Goal: Book appointment/travel/reservation

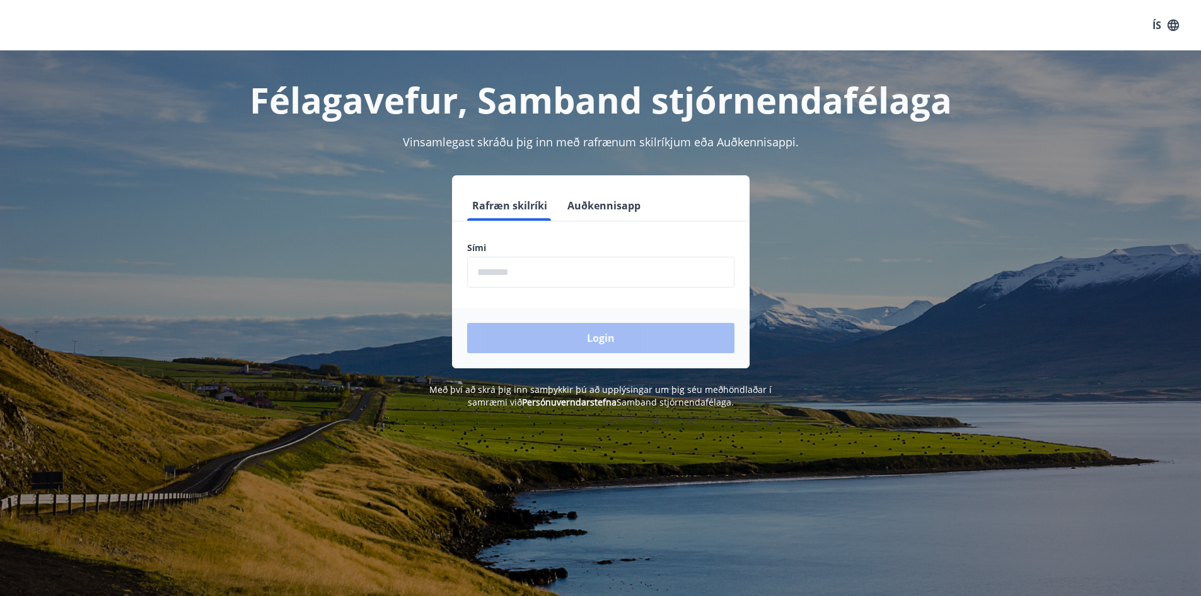
click at [609, 279] on input "phone" at bounding box center [600, 271] width 267 height 31
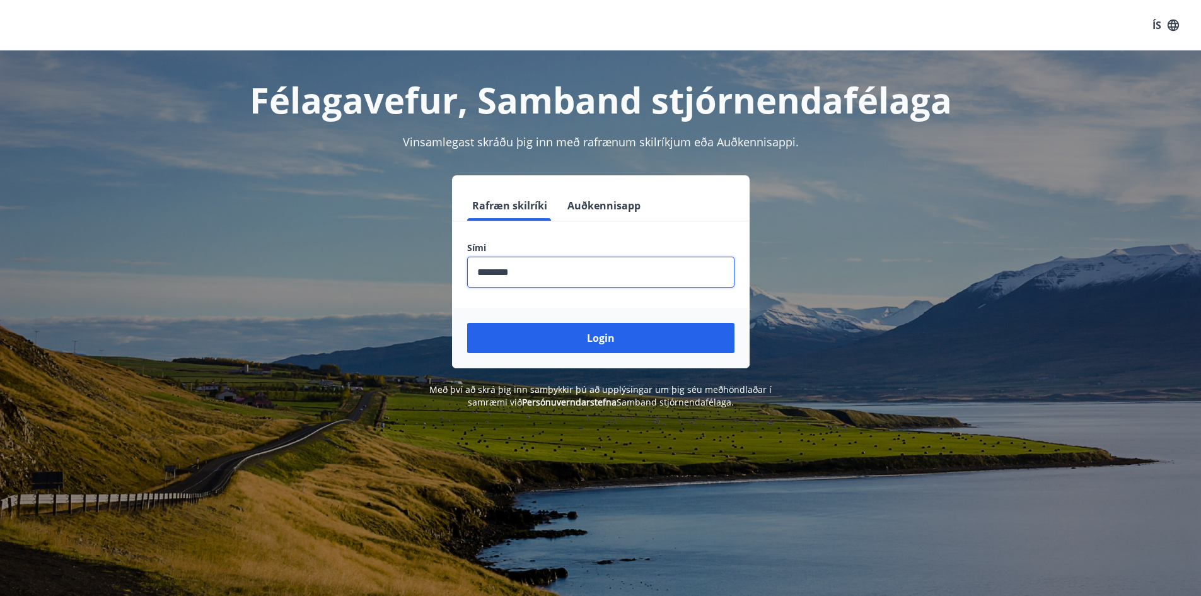
type input "********"
click at [467, 323] on button "Login" at bounding box center [600, 338] width 267 height 30
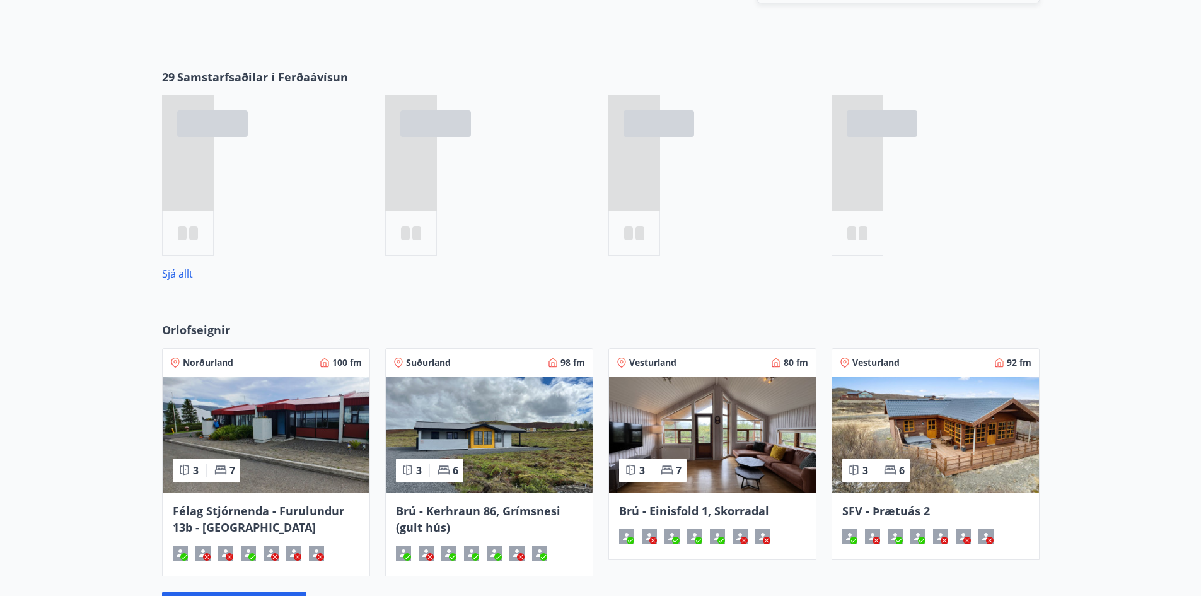
scroll to position [756, 0]
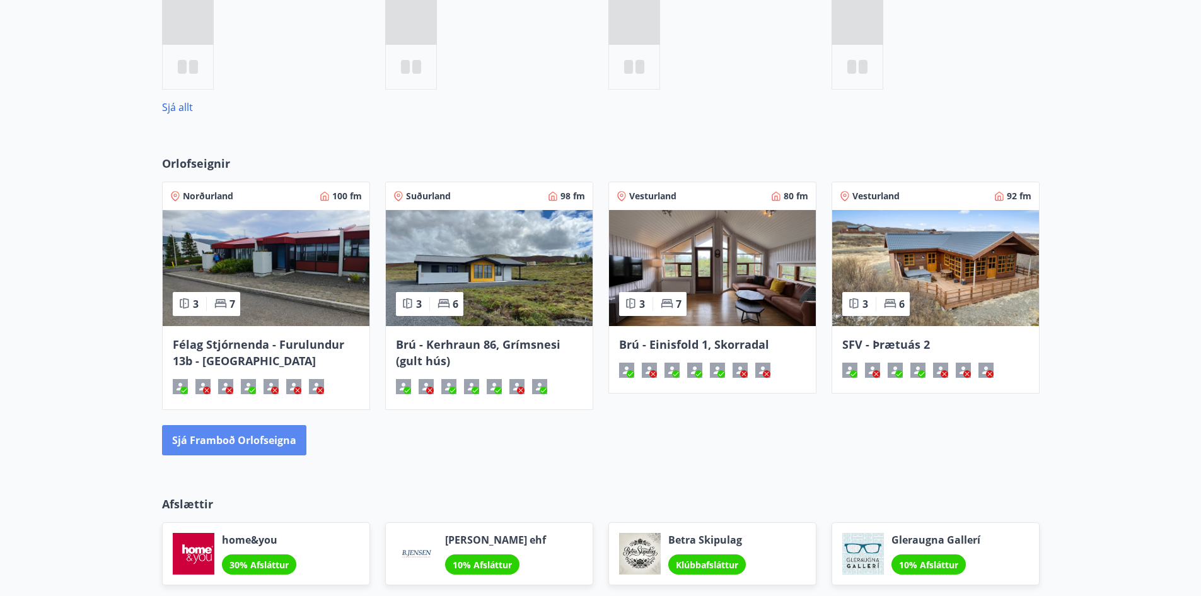
click at [233, 441] on button "Sjá framboð orlofseigna" at bounding box center [234, 440] width 144 height 30
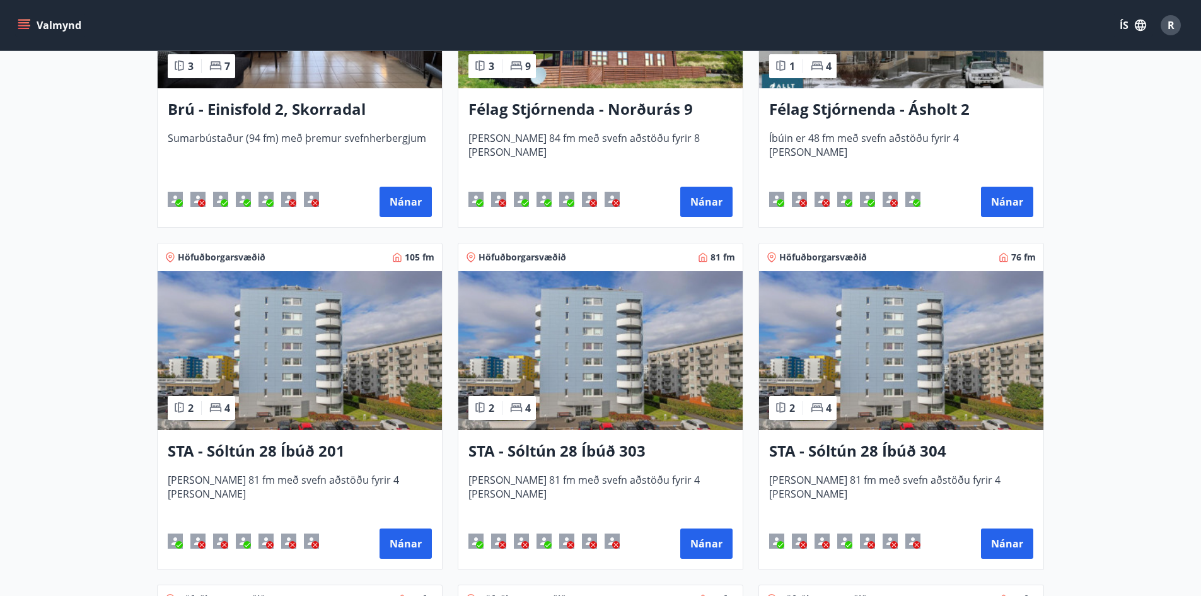
scroll to position [945, 0]
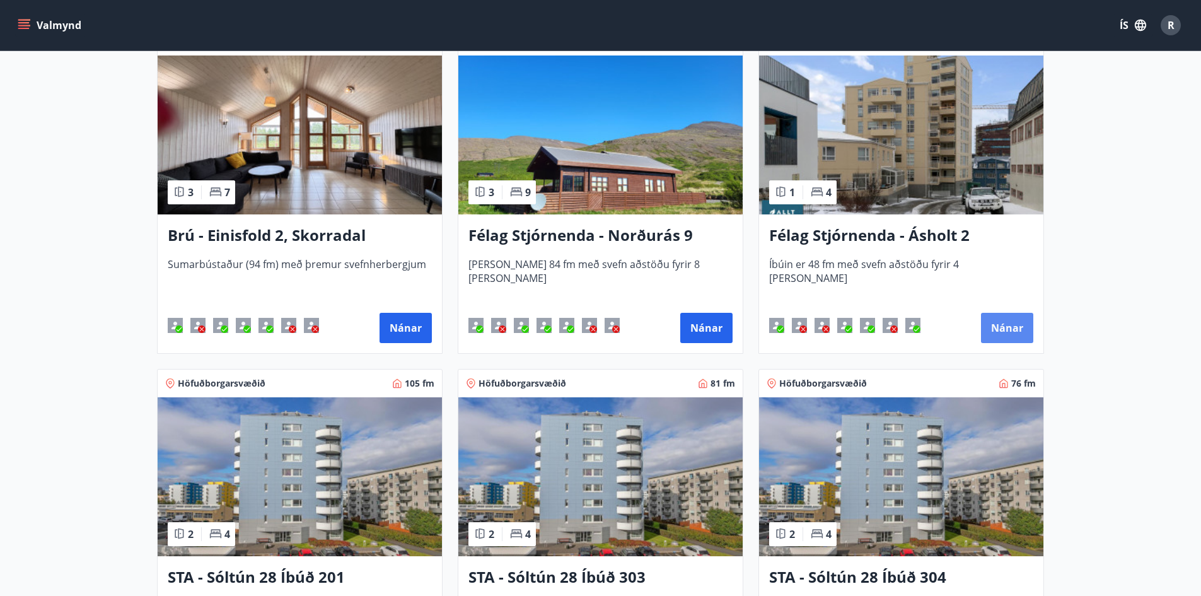
click at [996, 316] on button "Nánar" at bounding box center [1007, 328] width 52 height 30
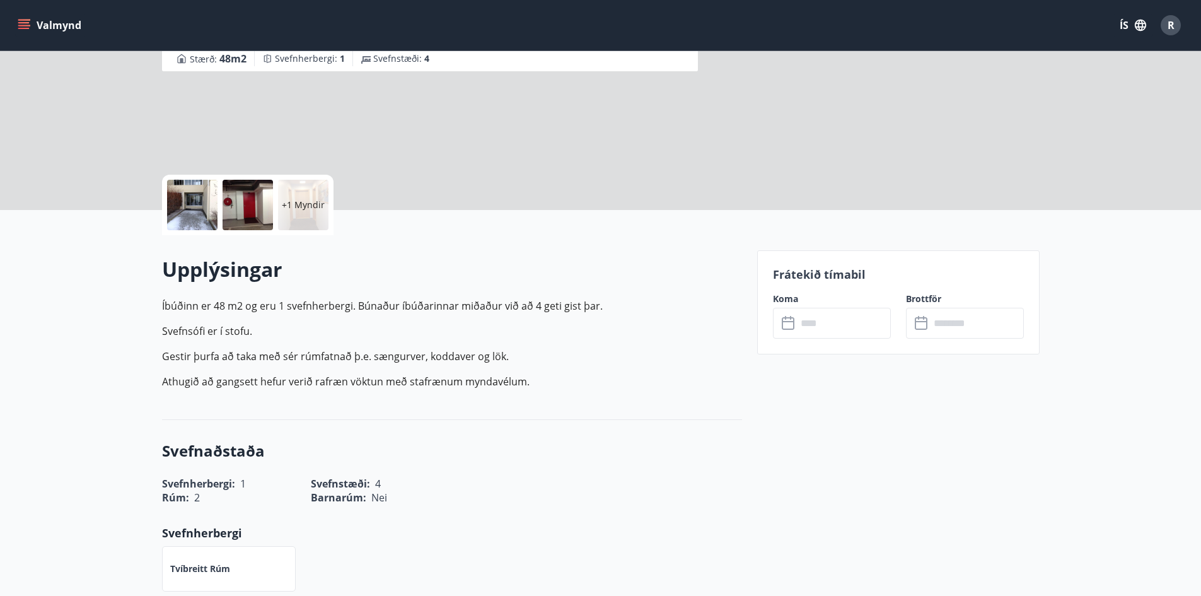
scroll to position [252, 0]
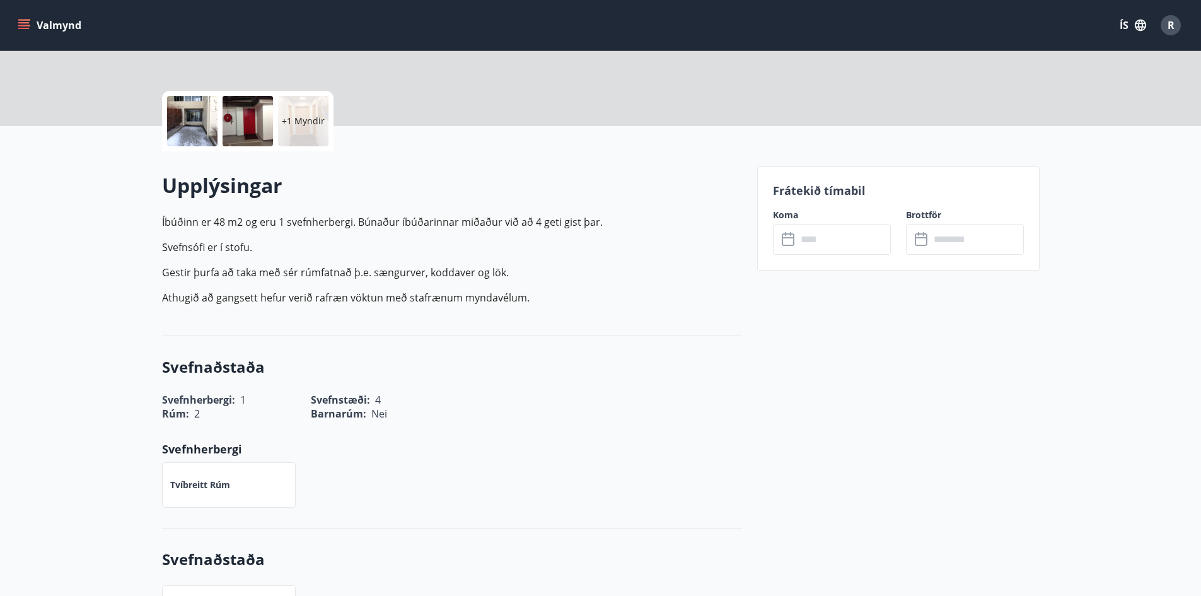
click at [848, 245] on input "text" at bounding box center [844, 239] width 94 height 31
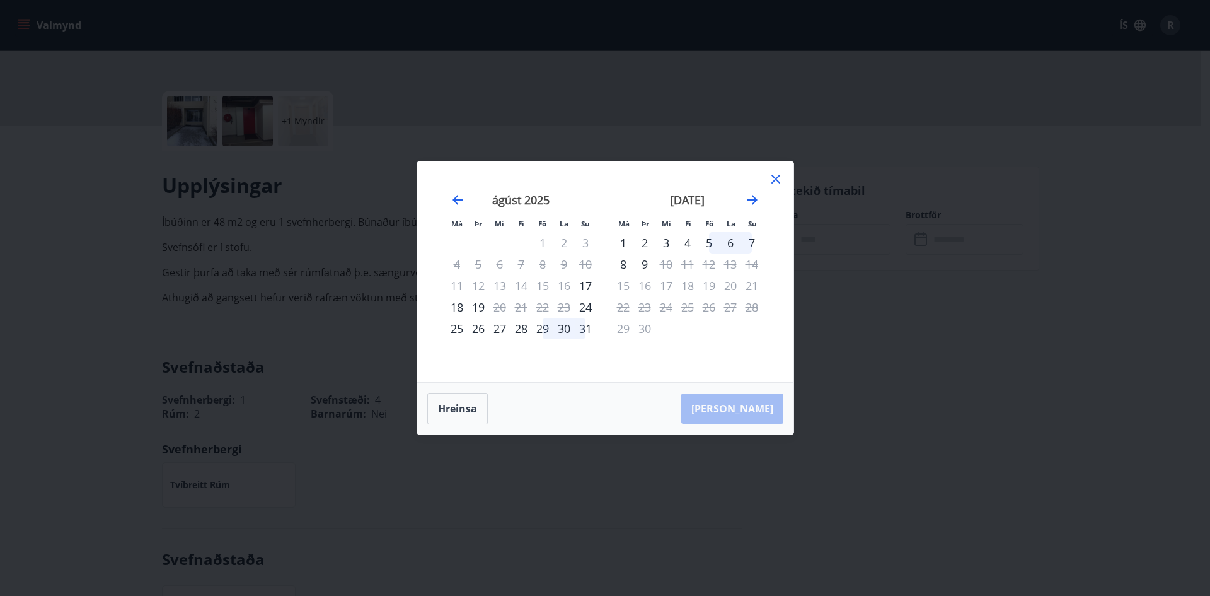
click at [772, 183] on icon at bounding box center [775, 178] width 15 height 15
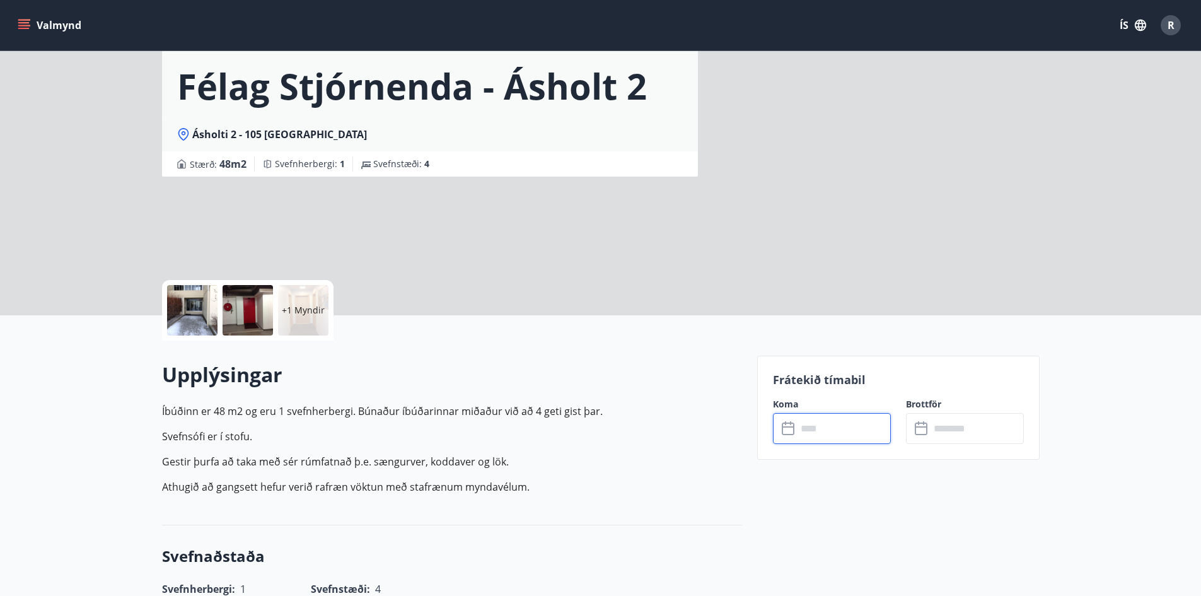
scroll to position [0, 0]
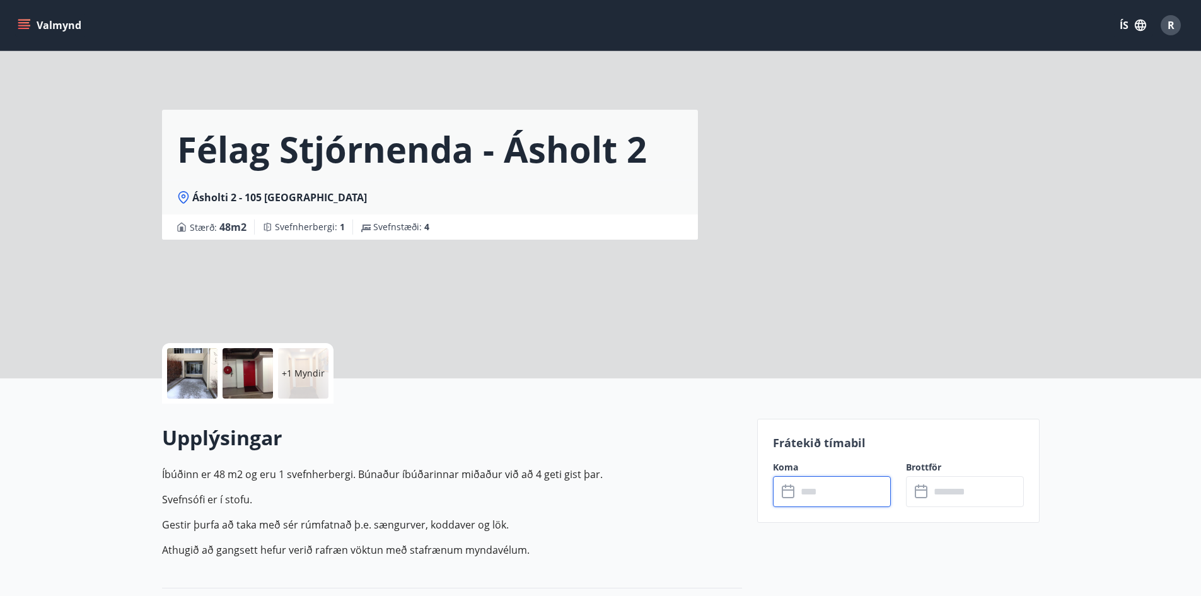
click at [826, 495] on input "text" at bounding box center [844, 491] width 94 height 31
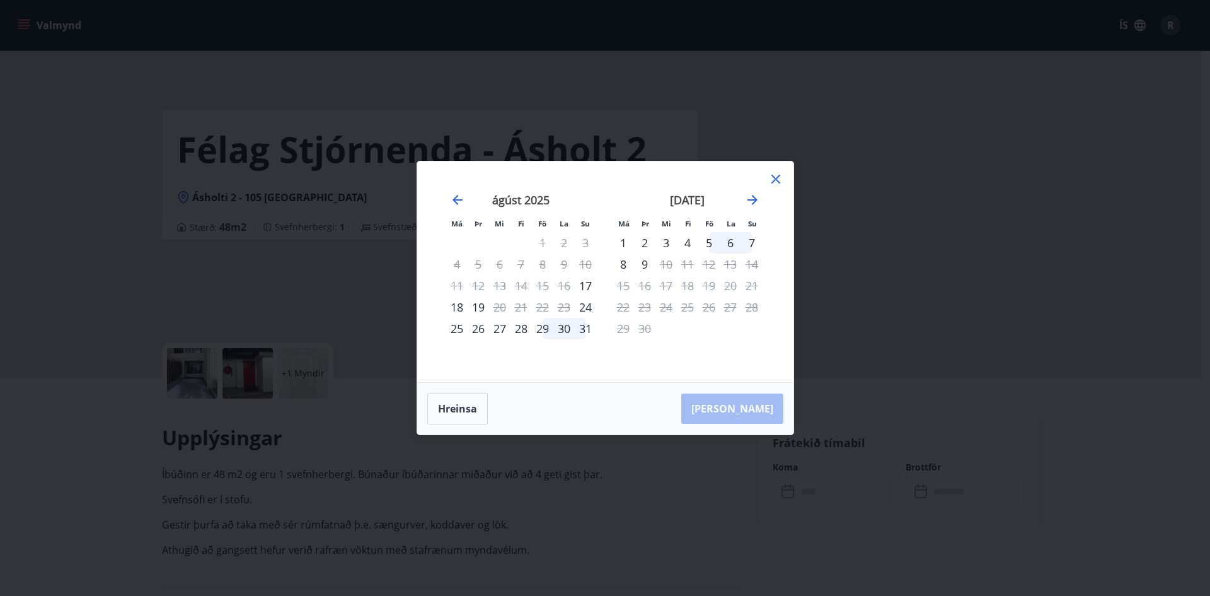
click at [772, 171] on icon at bounding box center [775, 178] width 15 height 15
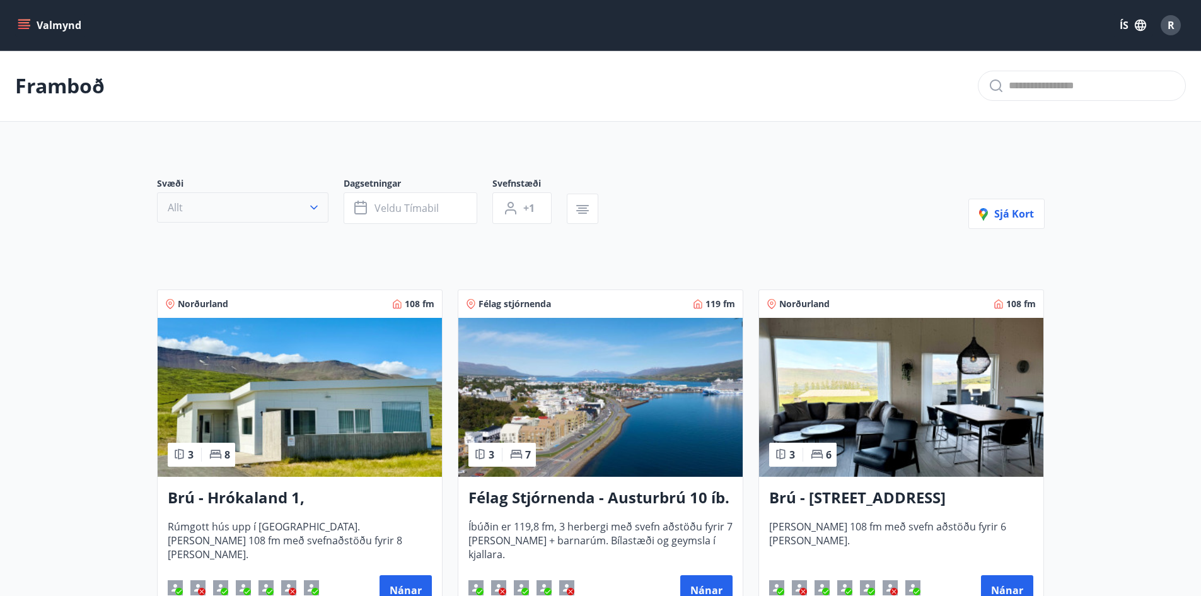
click at [315, 218] on button "Allt" at bounding box center [242, 207] width 171 height 30
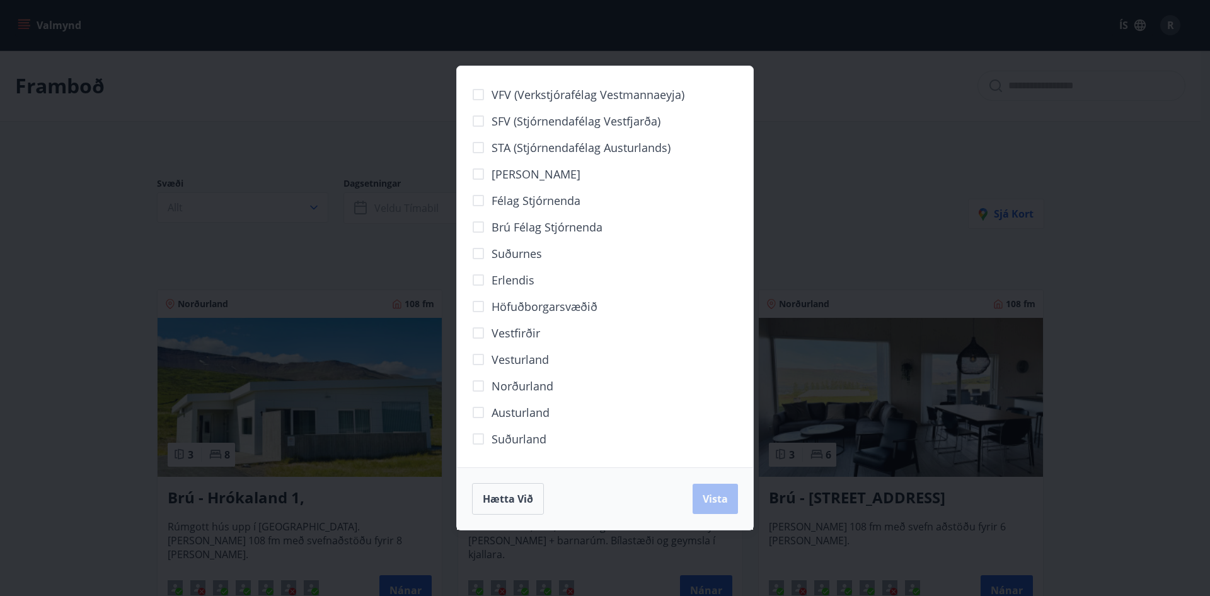
click at [635, 144] on span "STA (Stjórnendafélag Austurlands)" at bounding box center [581, 147] width 179 height 16
click at [572, 311] on span "Höfuðborgarsvæðið" at bounding box center [545, 306] width 106 height 16
click at [717, 508] on button "Vista" at bounding box center [715, 498] width 45 height 30
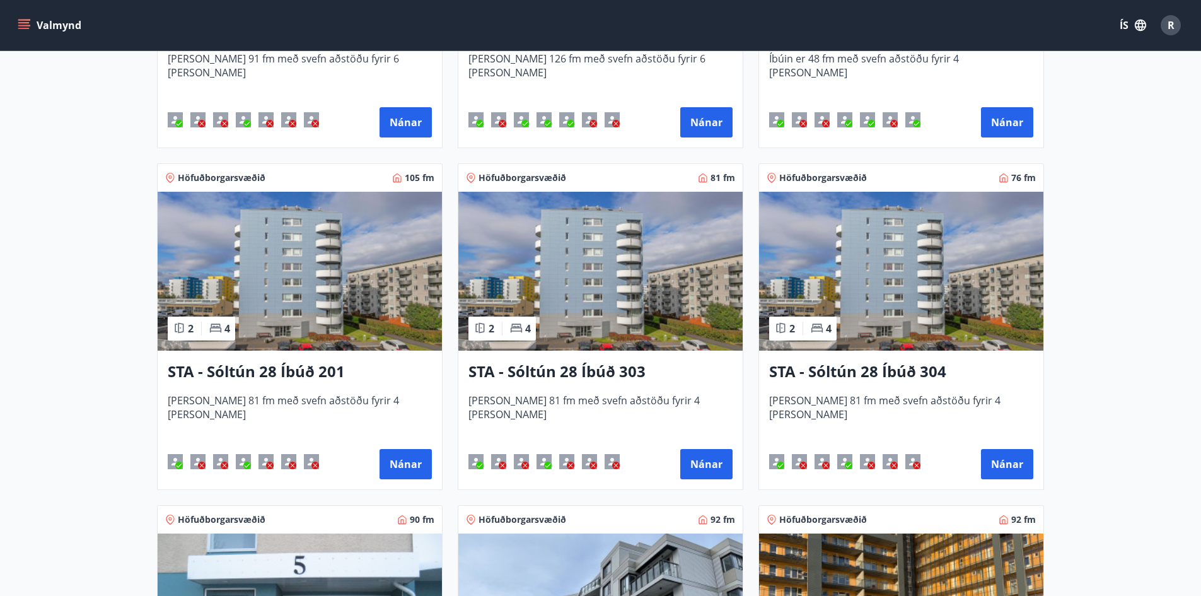
scroll to position [504, 0]
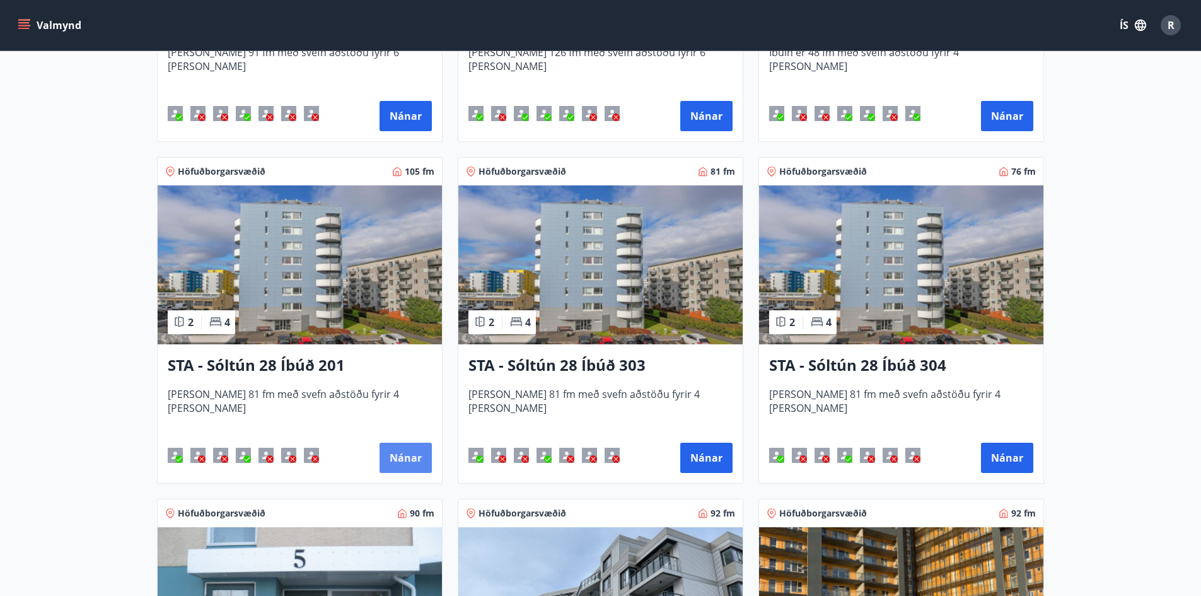
click at [396, 449] on button "Nánar" at bounding box center [405, 457] width 52 height 30
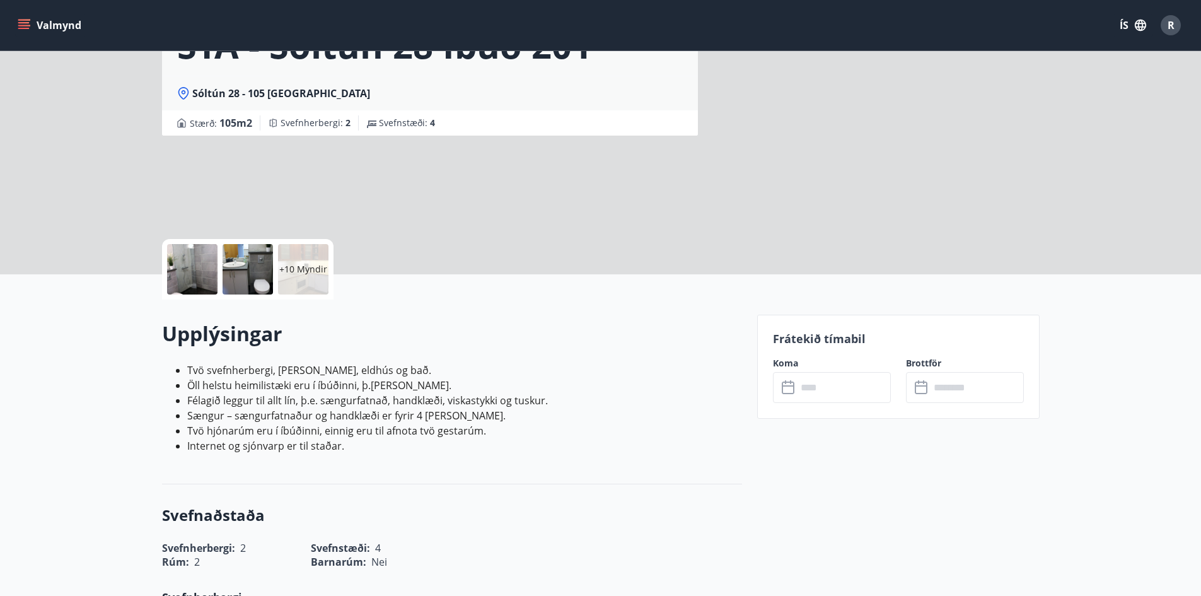
scroll to position [189, 0]
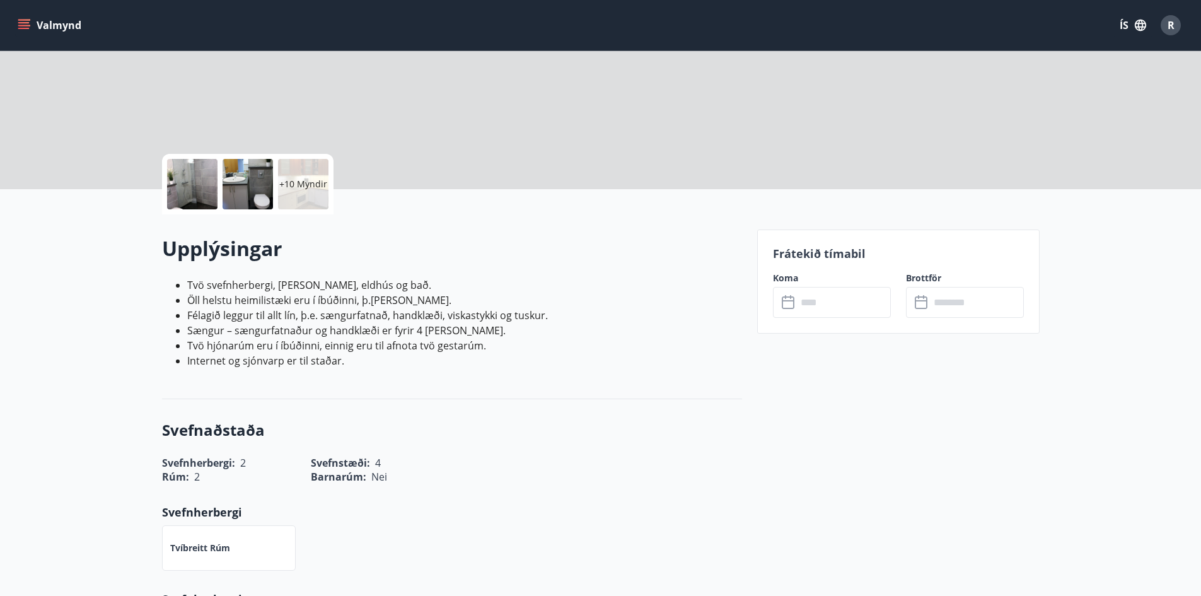
click at [818, 304] on input "text" at bounding box center [844, 302] width 94 height 31
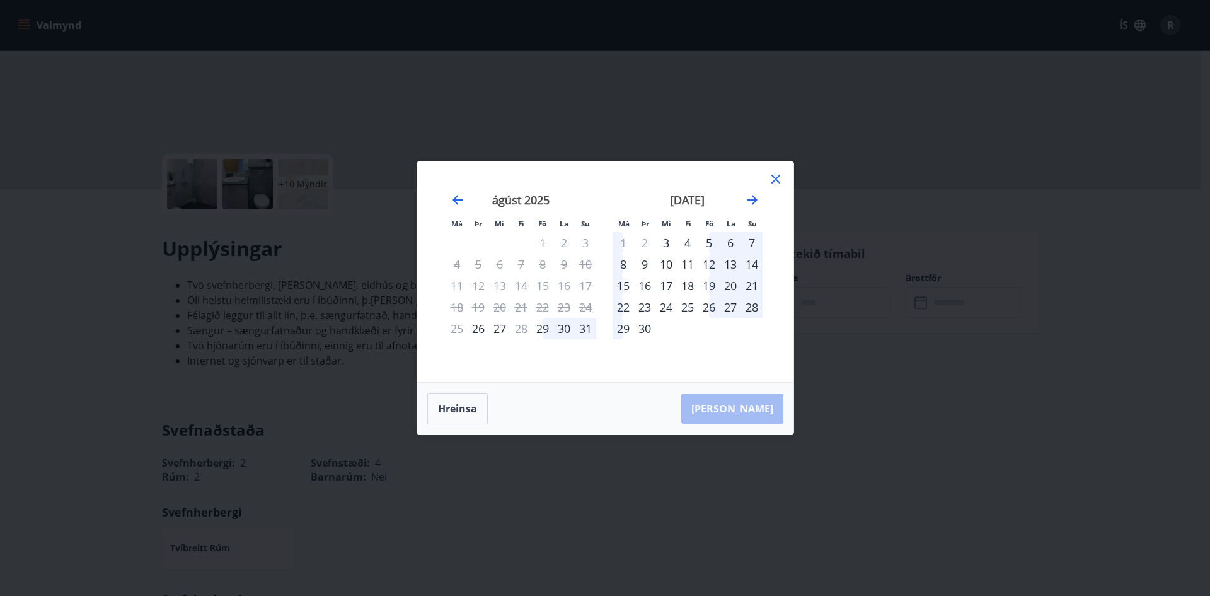
drag, startPoint x: 776, startPoint y: 181, endPoint x: 662, endPoint y: 186, distance: 113.5
click at [776, 181] on icon at bounding box center [775, 178] width 15 height 15
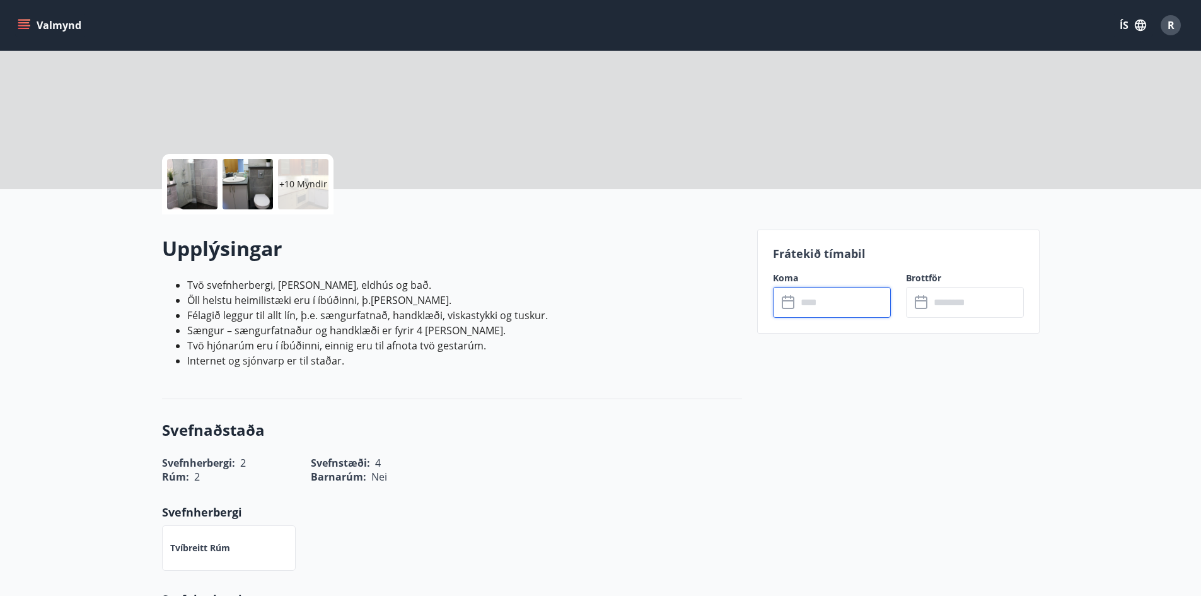
click at [810, 287] on input "text" at bounding box center [844, 302] width 94 height 31
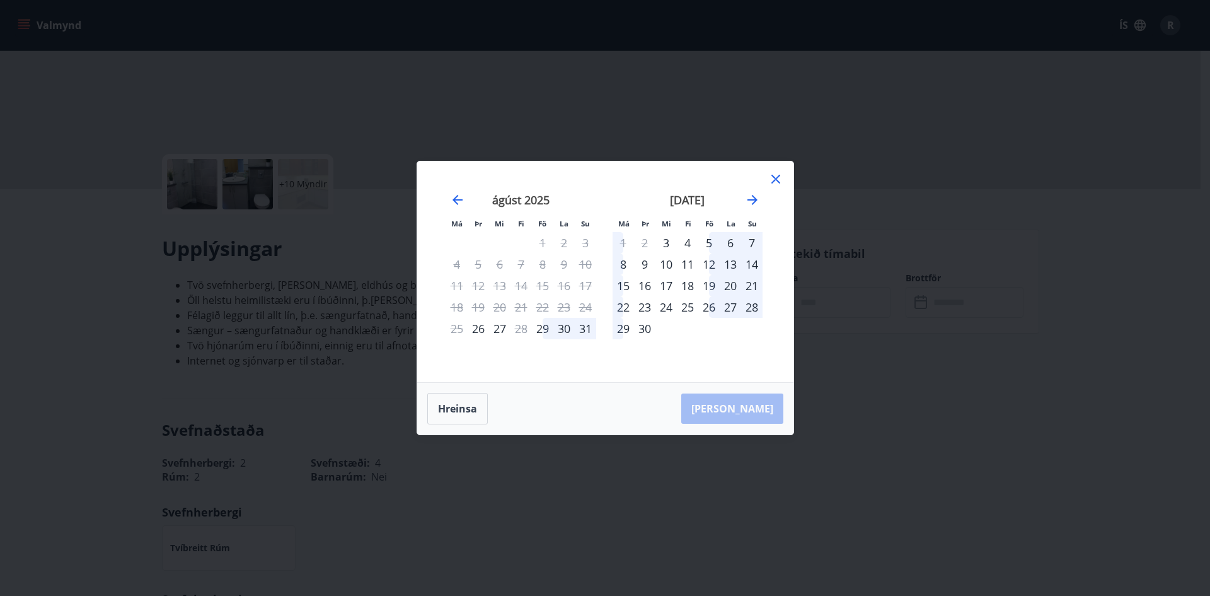
click at [778, 183] on icon at bounding box center [775, 178] width 15 height 15
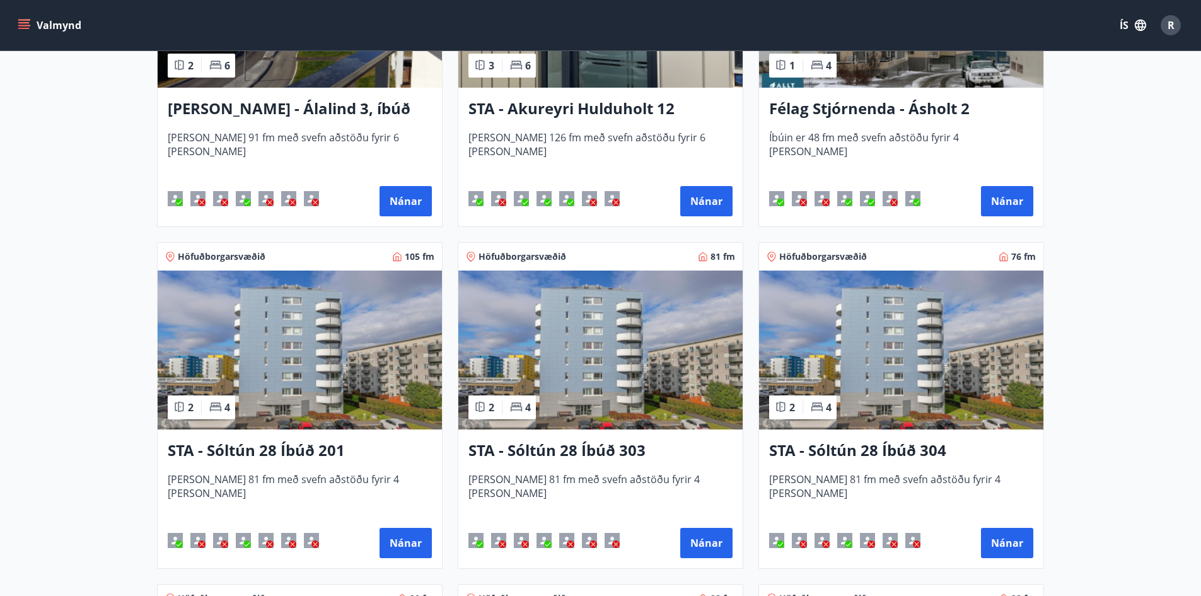
scroll to position [567, 0]
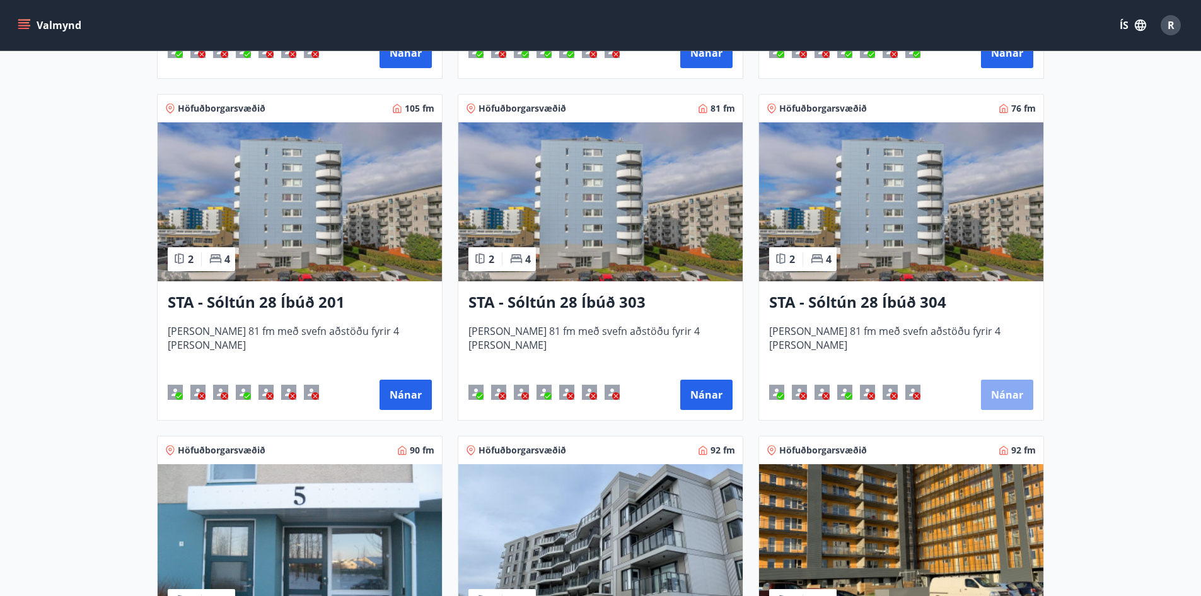
click at [1000, 396] on button "Nánar" at bounding box center [1007, 394] width 52 height 30
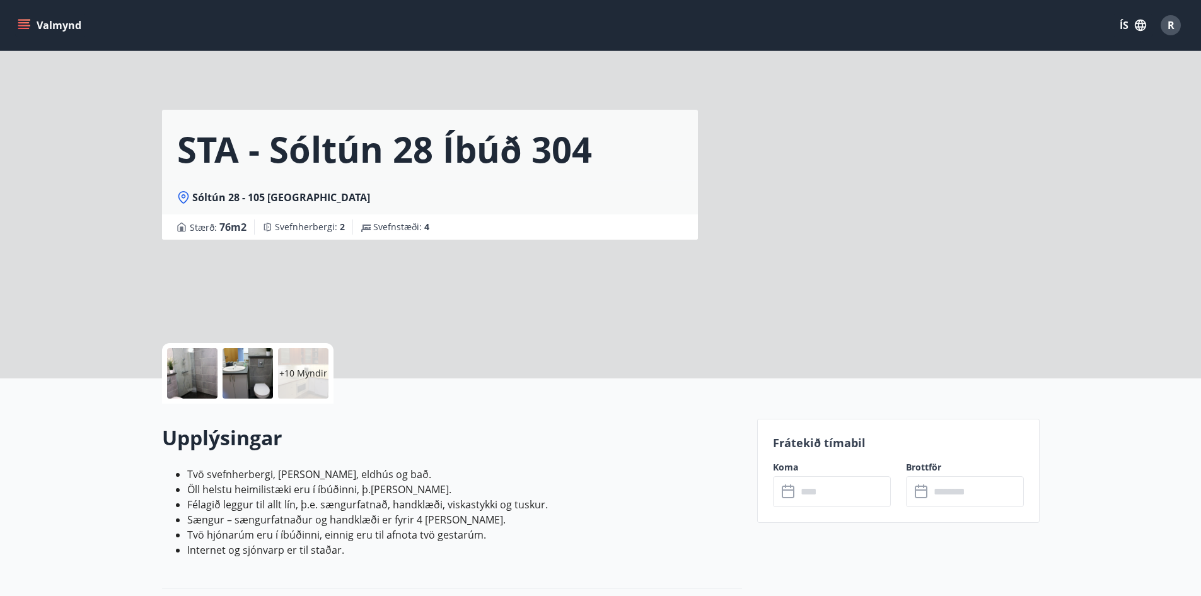
click at [836, 501] on input "text" at bounding box center [844, 491] width 94 height 31
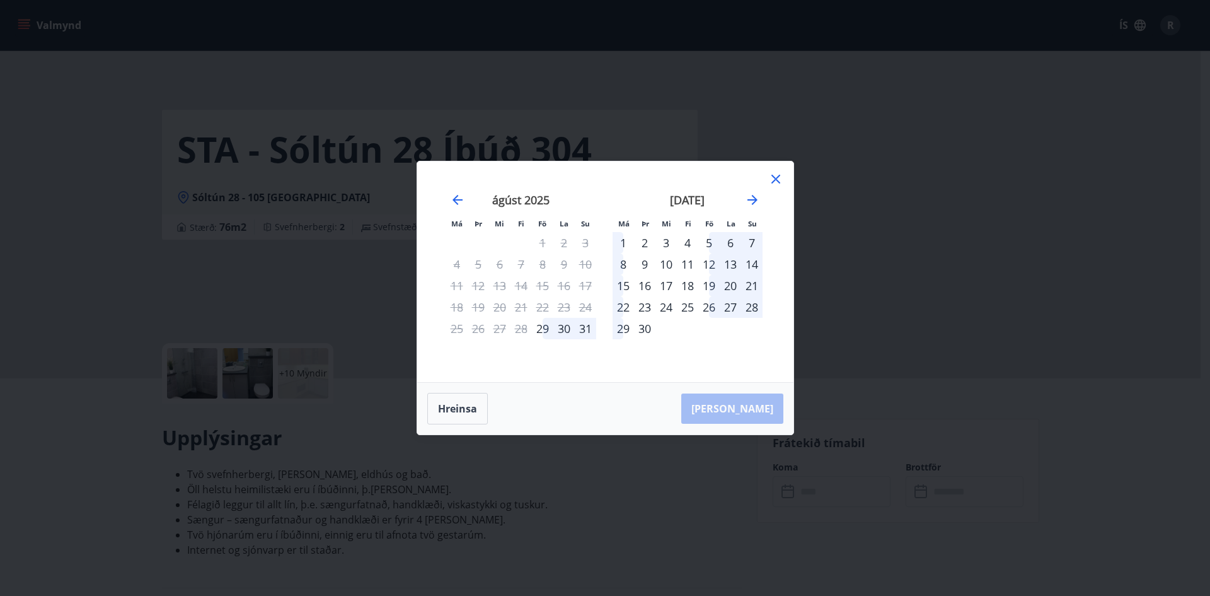
click at [773, 179] on icon at bounding box center [775, 178] width 15 height 15
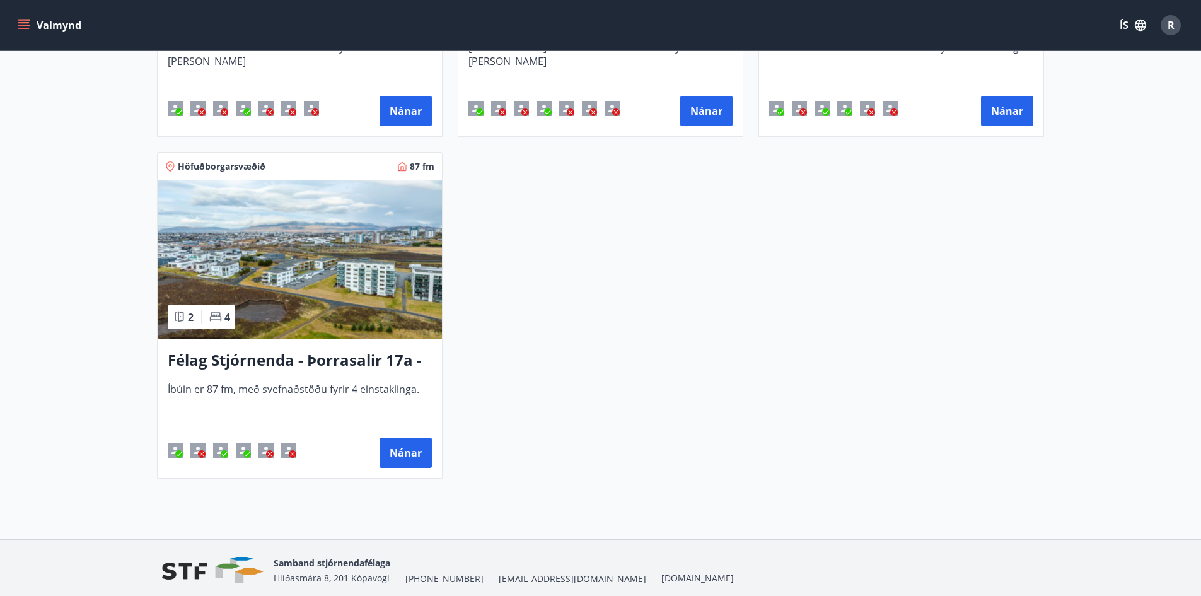
scroll to position [1241, 0]
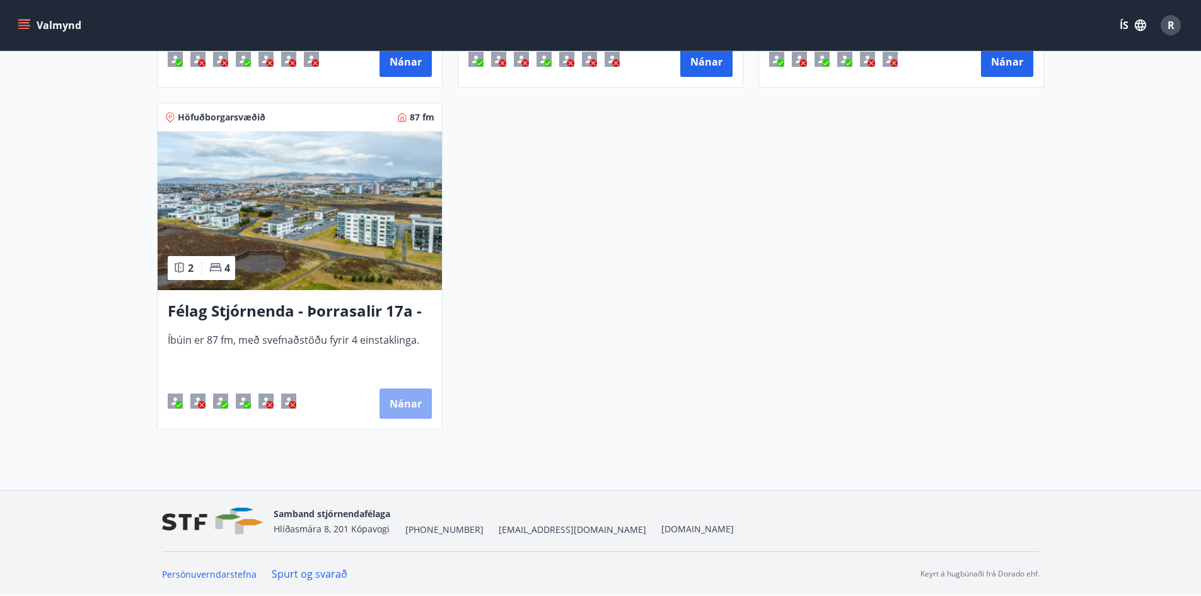
click at [400, 403] on button "Nánar" at bounding box center [405, 403] width 52 height 30
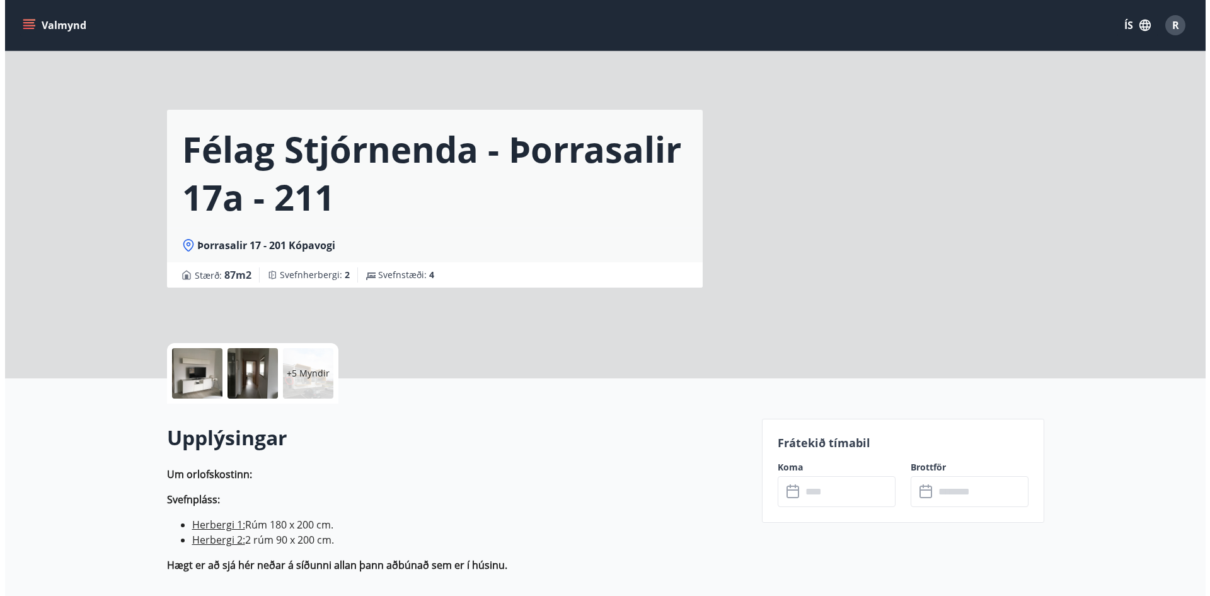
scroll to position [315, 0]
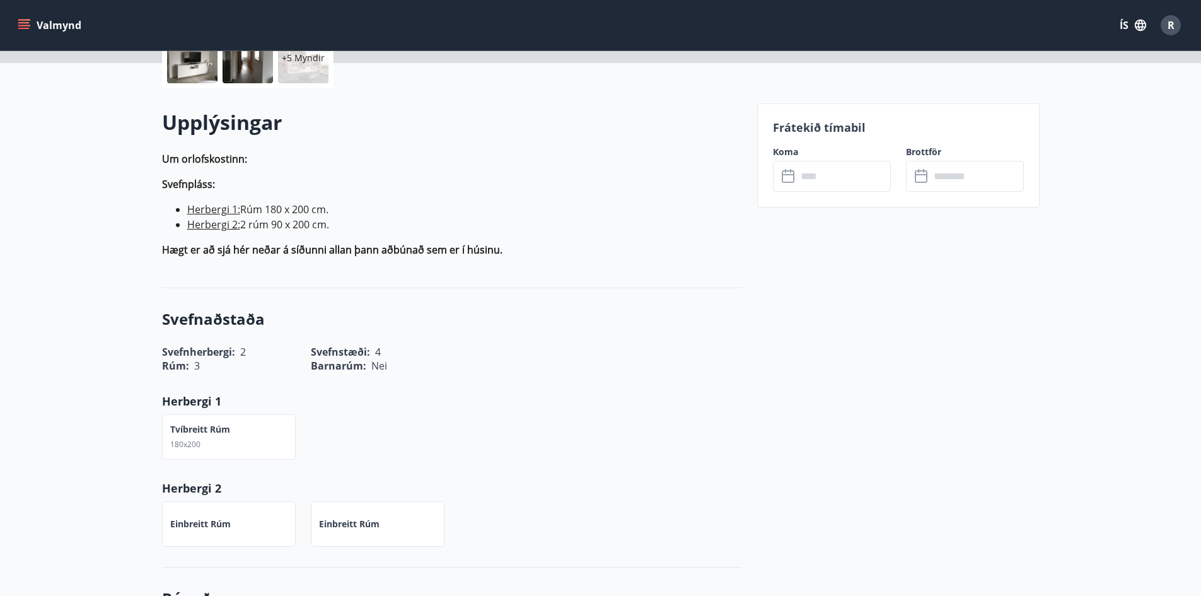
click at [829, 172] on input "text" at bounding box center [844, 176] width 94 height 31
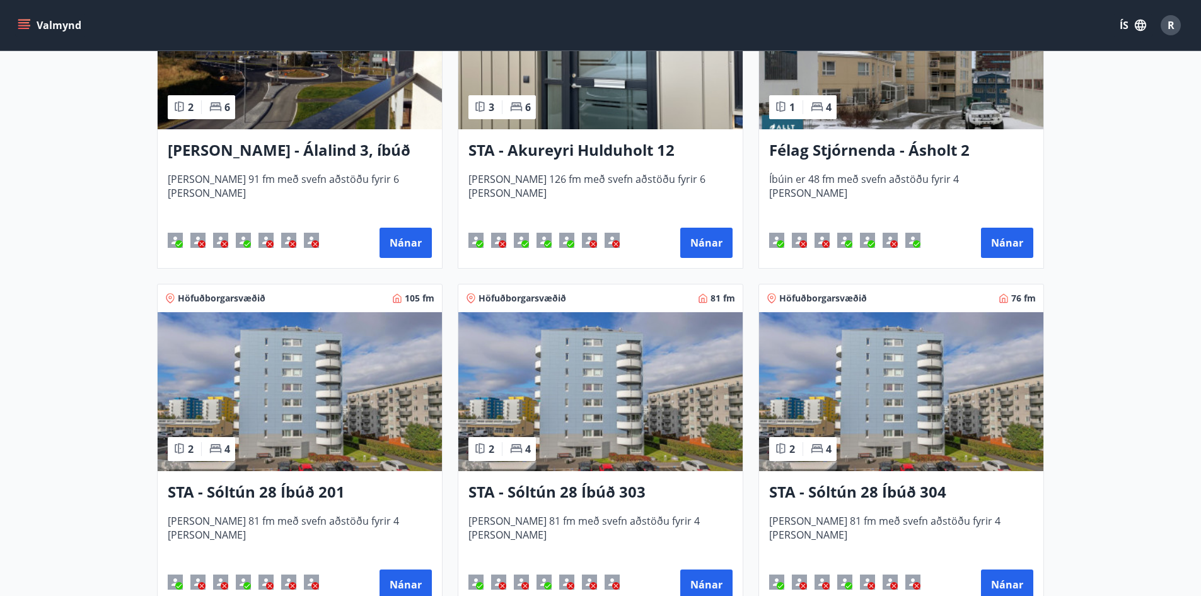
scroll to position [378, 0]
click at [389, 248] on button "Nánar" at bounding box center [405, 242] width 52 height 30
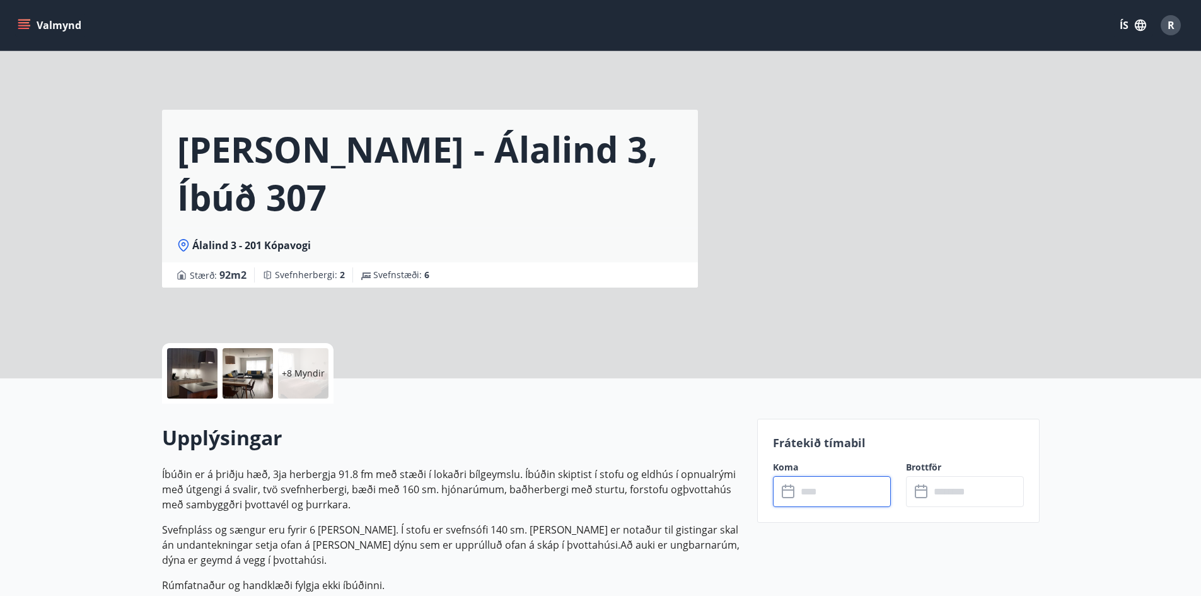
click at [802, 483] on input "text" at bounding box center [844, 491] width 94 height 31
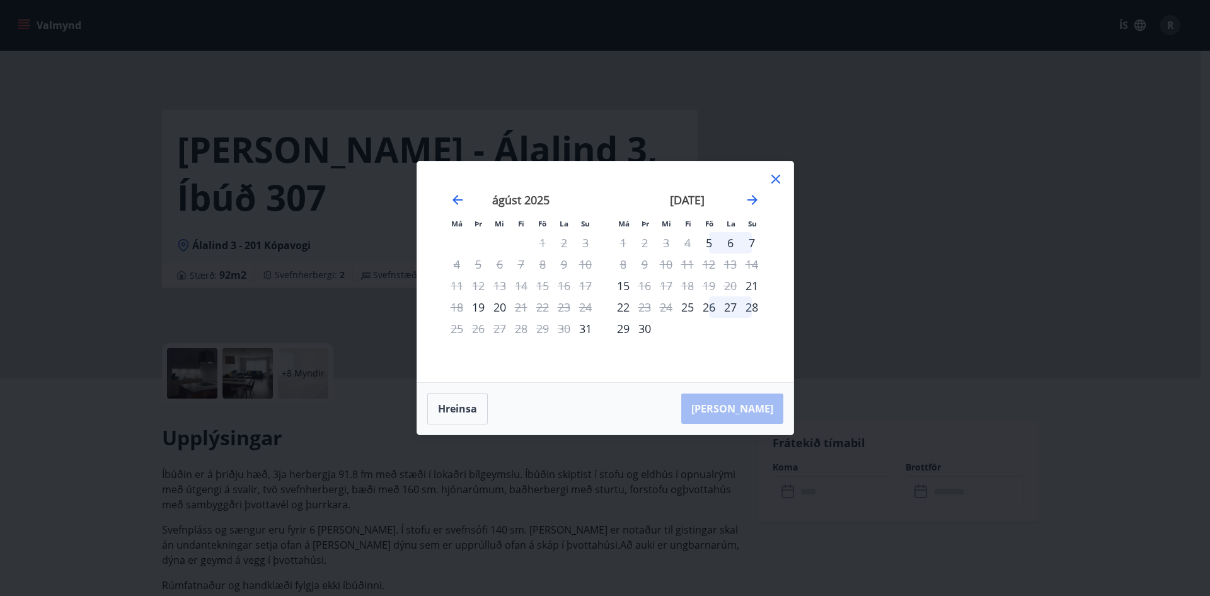
click at [773, 181] on icon at bounding box center [775, 179] width 9 height 9
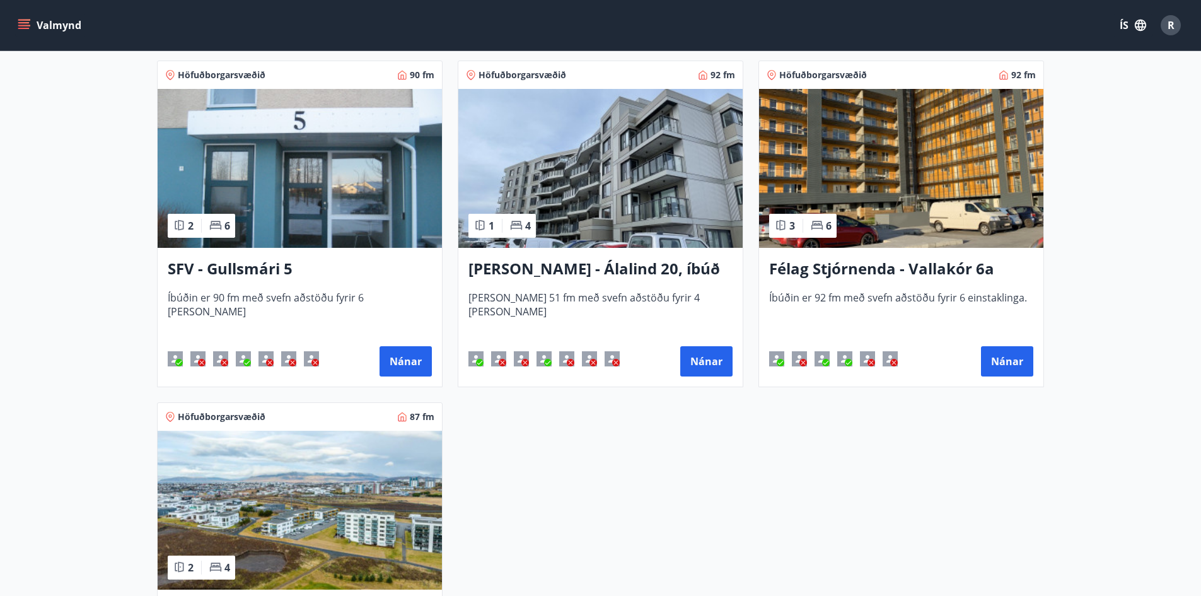
scroll to position [945, 0]
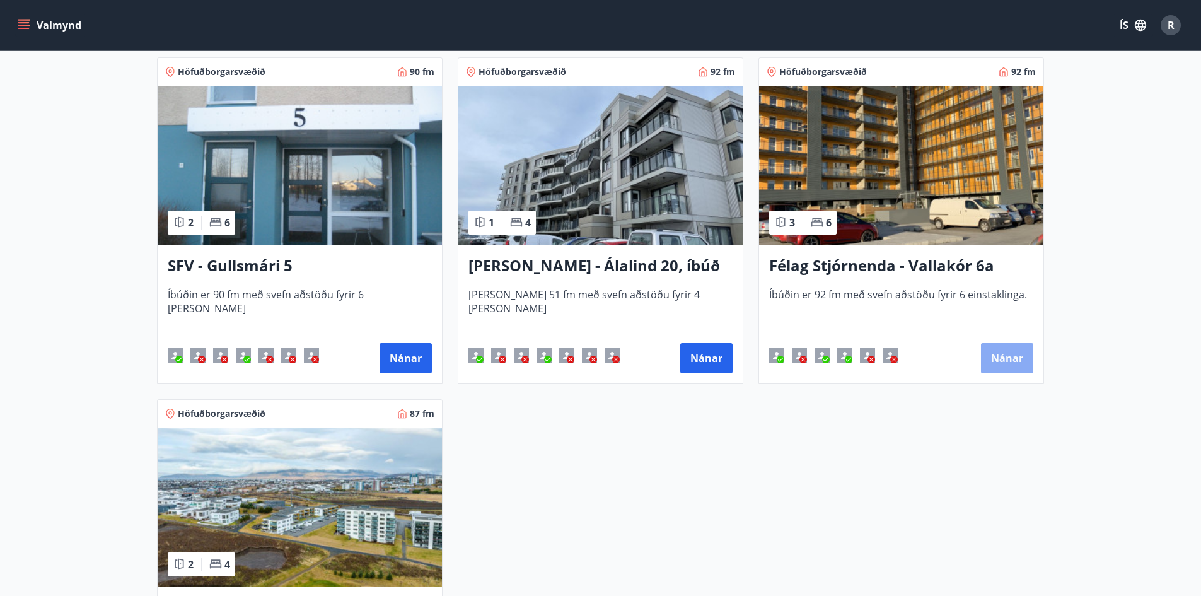
click at [996, 358] on button "Nánar" at bounding box center [1007, 358] width 52 height 30
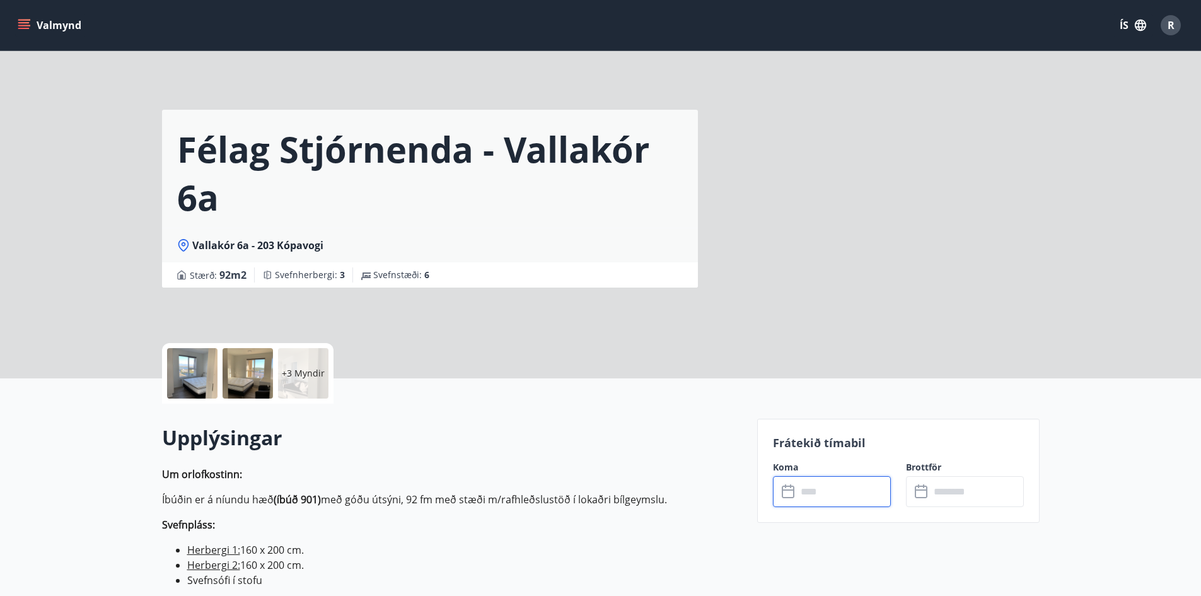
click at [856, 493] on input "text" at bounding box center [844, 491] width 94 height 31
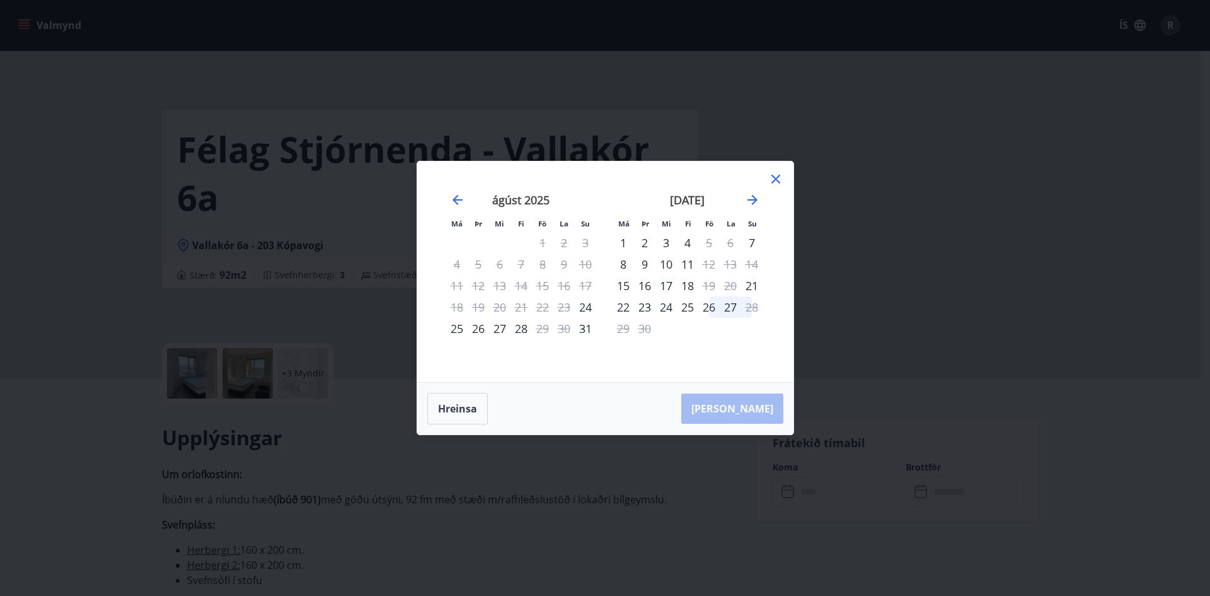
click at [778, 185] on icon at bounding box center [775, 178] width 15 height 15
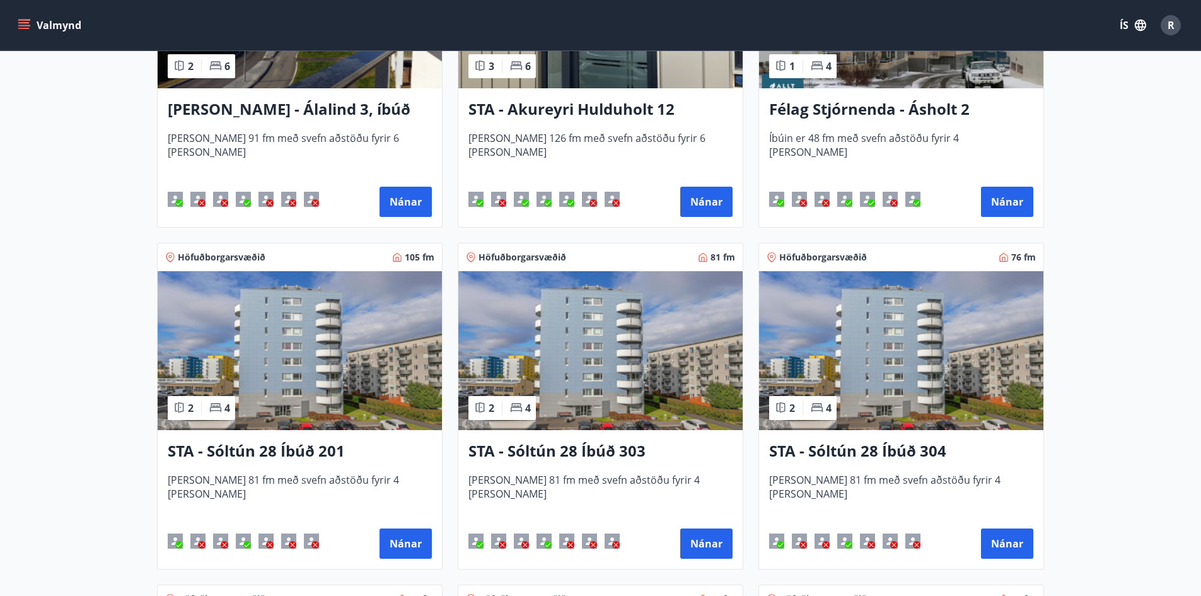
scroll to position [441, 0]
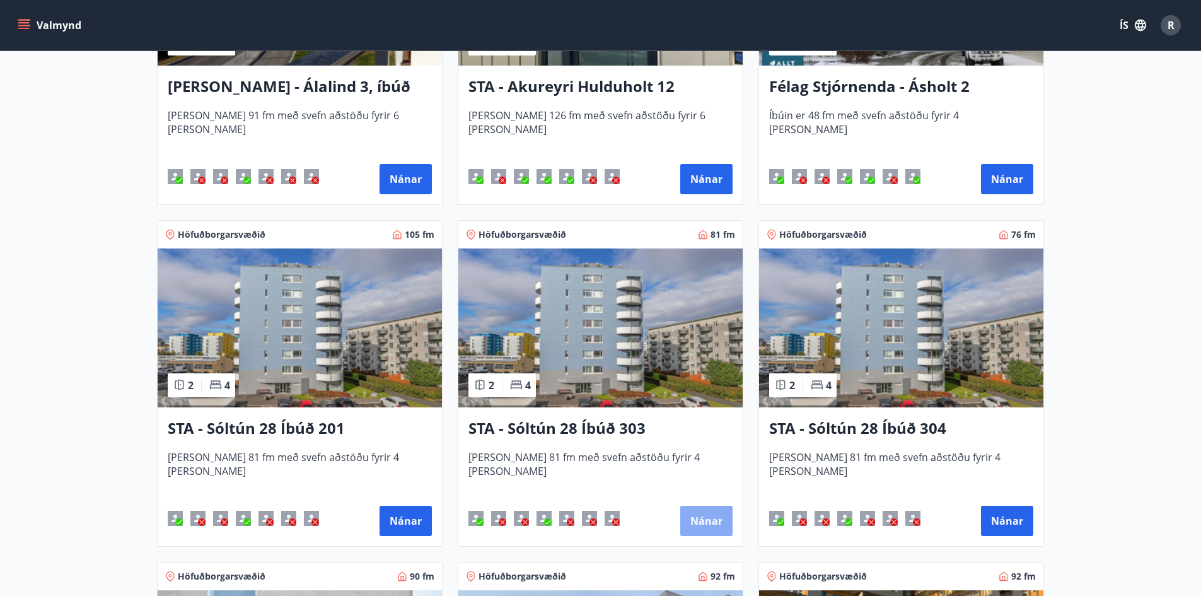
click at [698, 523] on button "Nánar" at bounding box center [706, 520] width 52 height 30
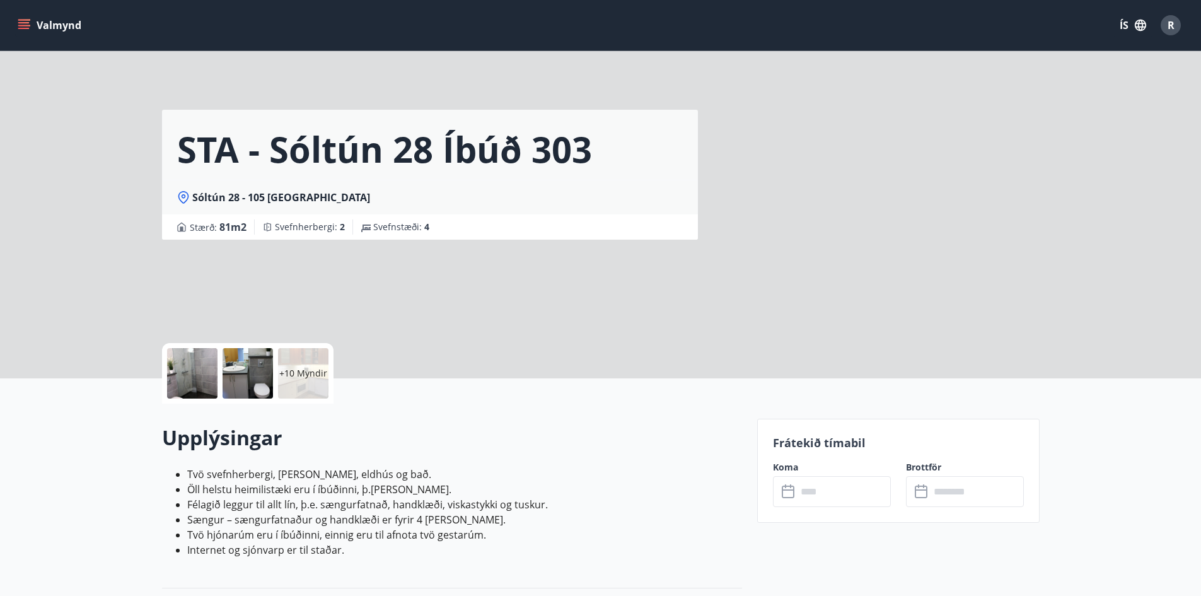
click at [839, 479] on input "text" at bounding box center [844, 491] width 94 height 31
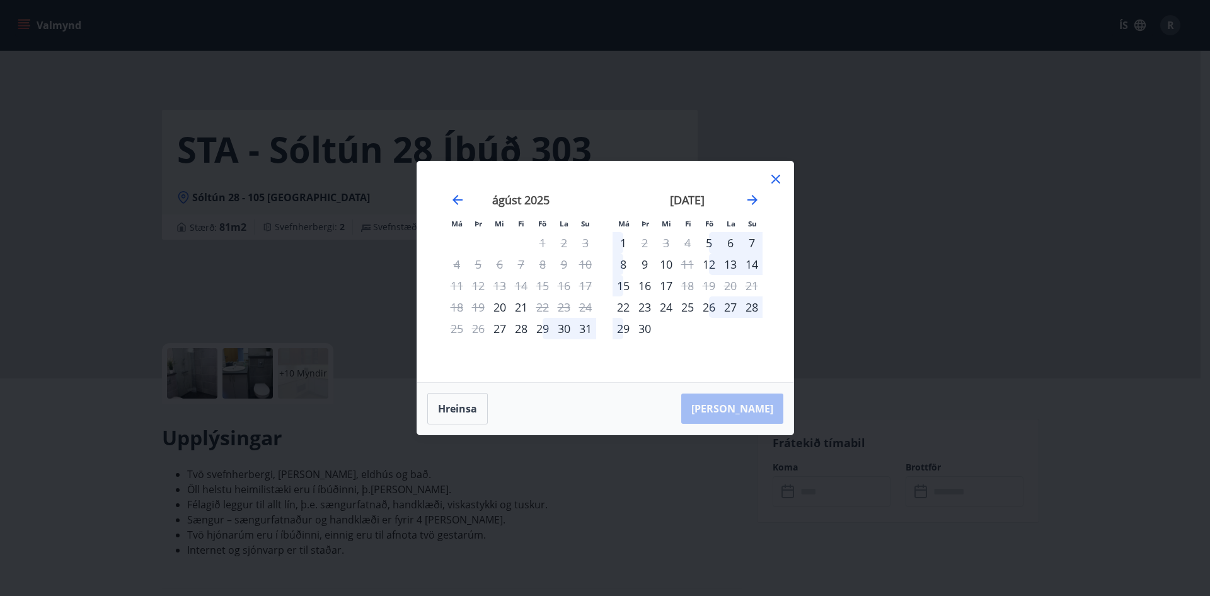
click at [778, 177] on icon at bounding box center [775, 178] width 15 height 15
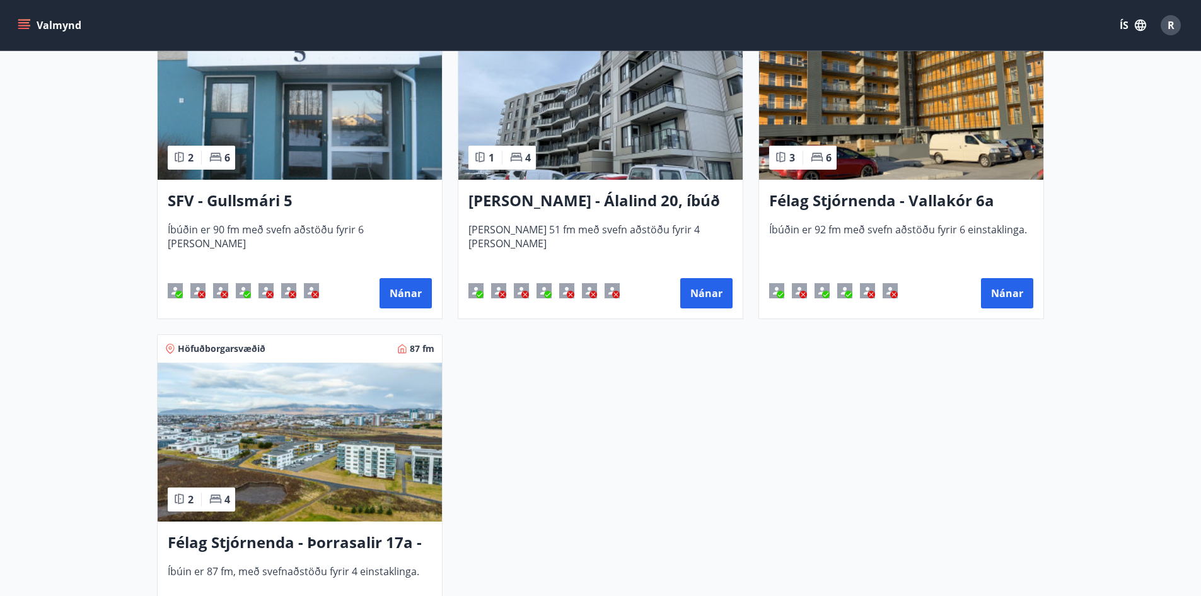
scroll to position [884, 0]
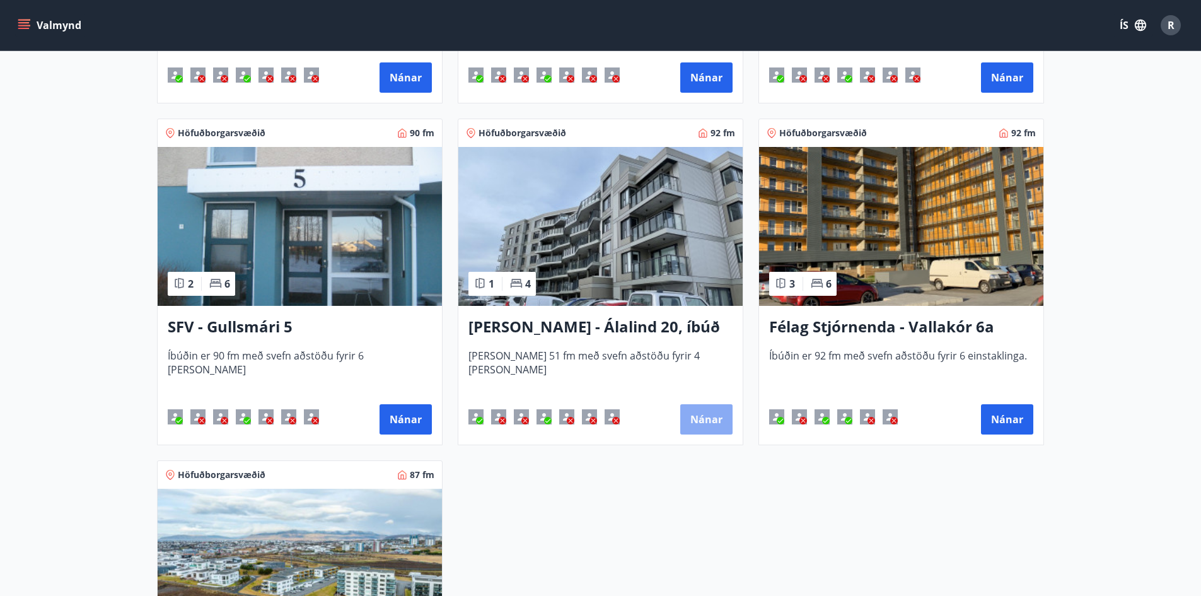
click at [709, 429] on button "Nánar" at bounding box center [706, 419] width 52 height 30
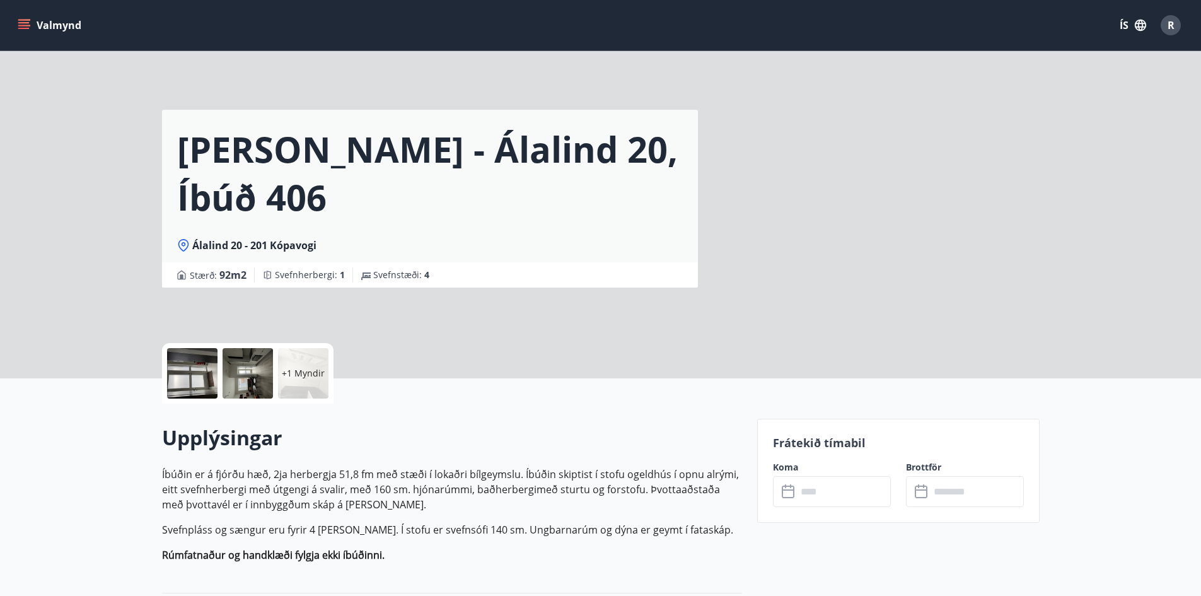
click at [809, 485] on input "text" at bounding box center [844, 491] width 94 height 31
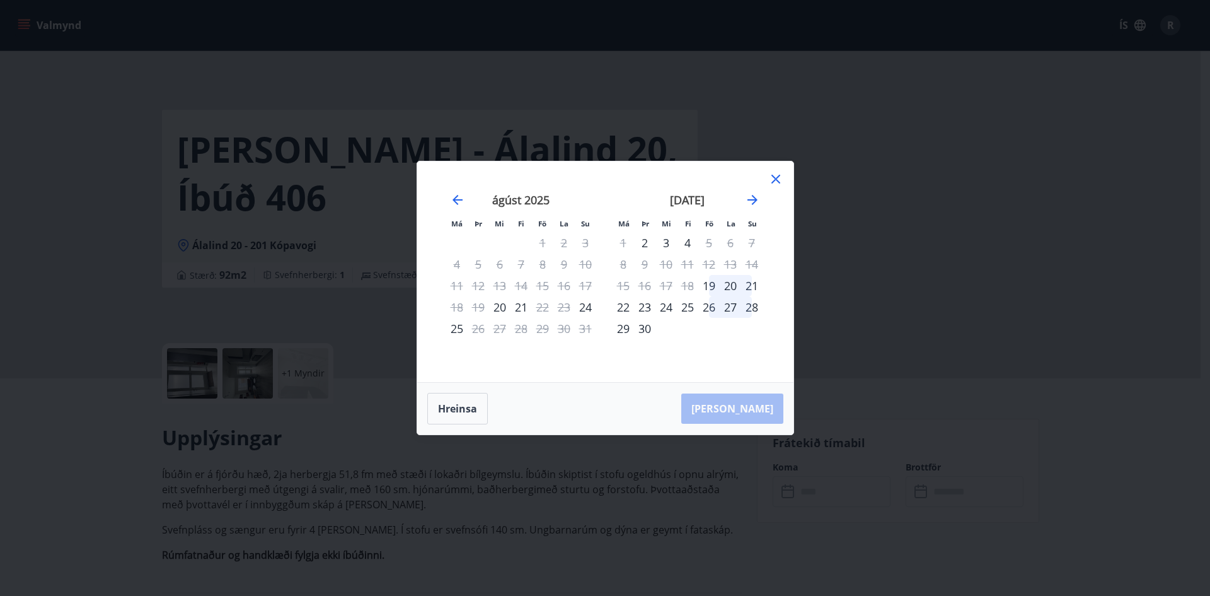
click at [770, 178] on icon at bounding box center [775, 178] width 15 height 15
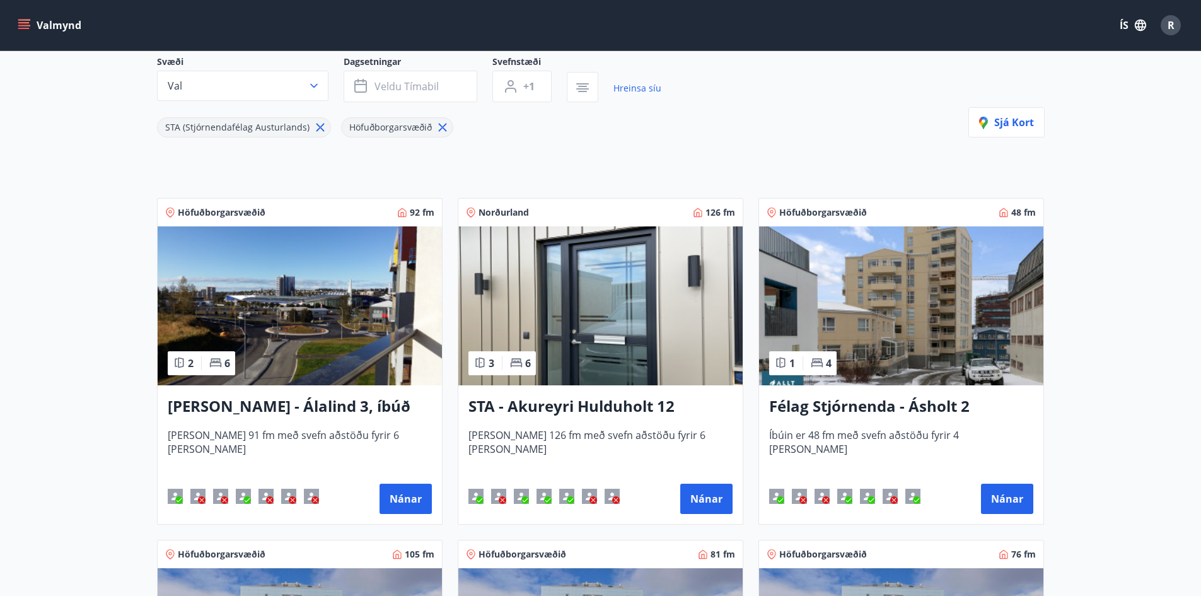
scroll to position [2, 0]
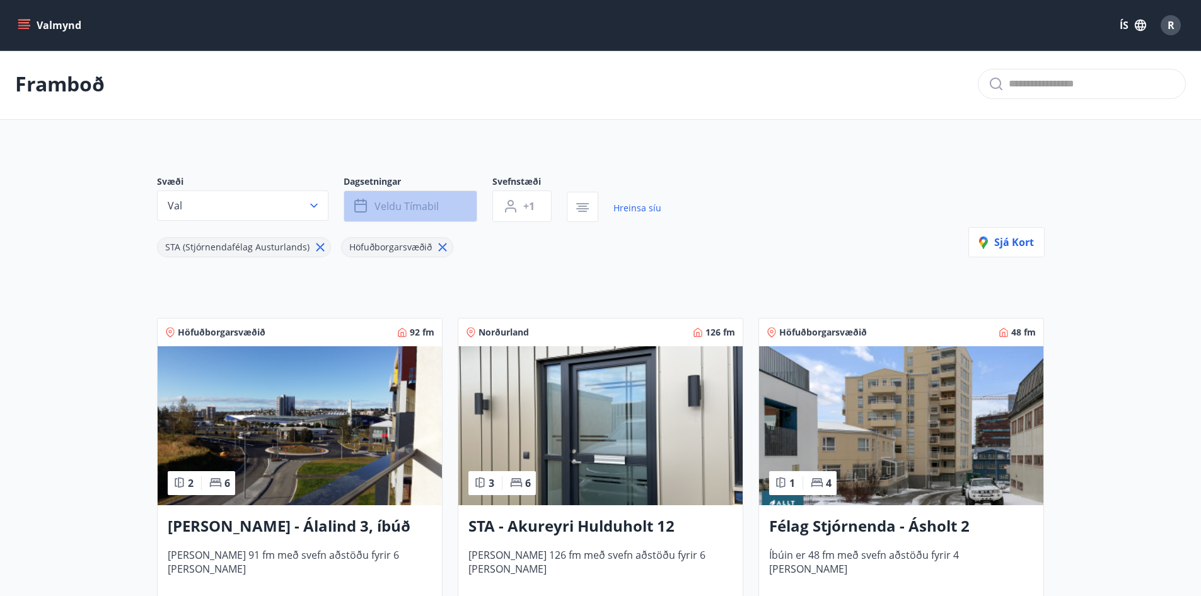
click at [390, 209] on span "Veldu tímabil" at bounding box center [406, 206] width 64 height 14
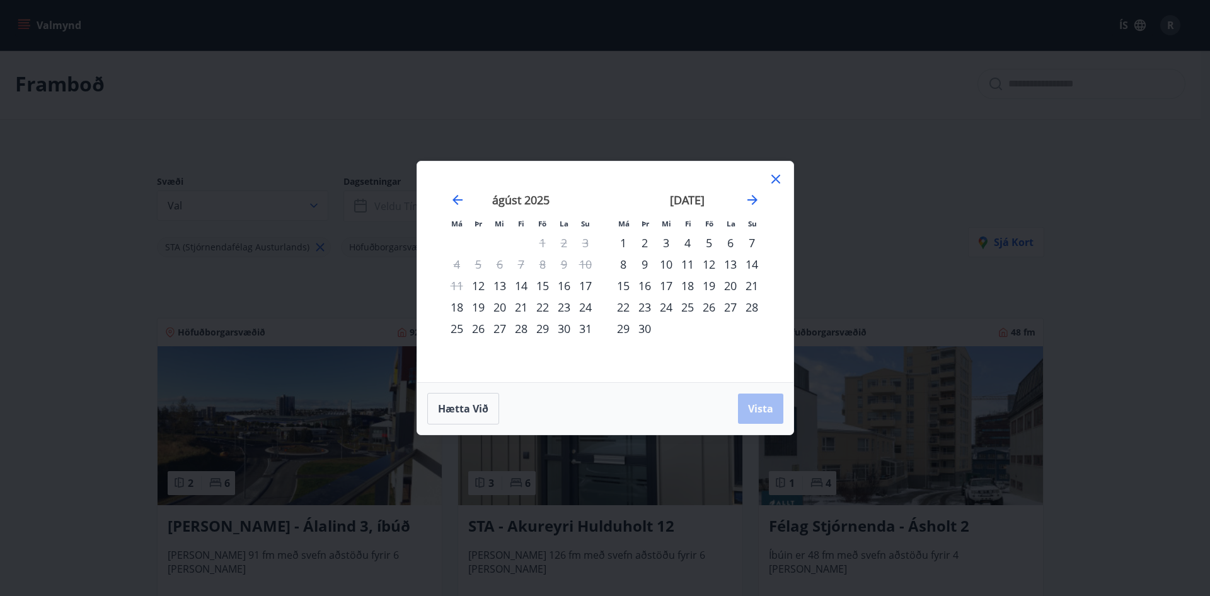
click at [544, 308] on div "22" at bounding box center [542, 306] width 21 height 21
click at [586, 308] on div "24" at bounding box center [585, 306] width 21 height 21
click at [758, 408] on span "Vista" at bounding box center [760, 408] width 25 height 14
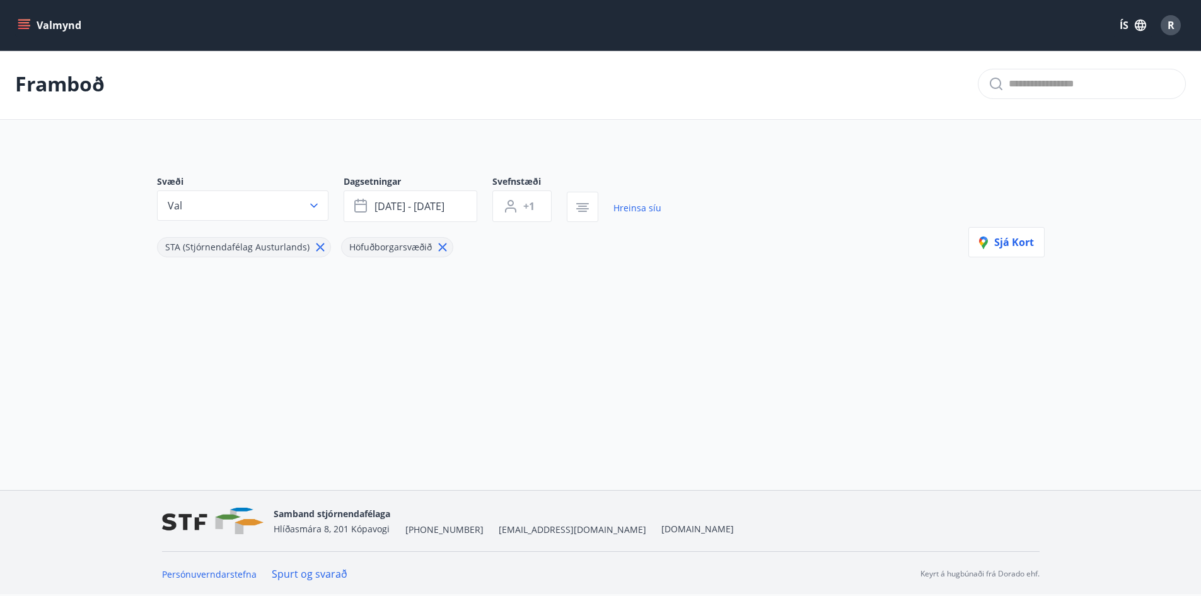
click at [313, 248] on icon at bounding box center [320, 247] width 14 height 14
click at [255, 248] on icon at bounding box center [258, 247] width 14 height 14
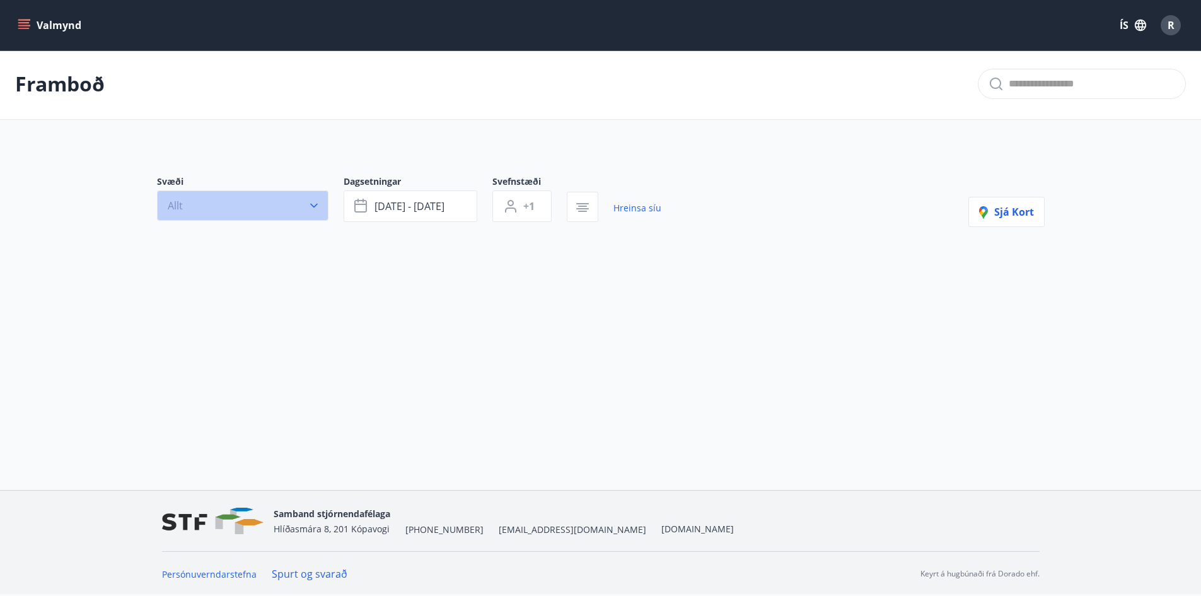
click at [316, 205] on icon "button" at bounding box center [314, 205] width 13 height 13
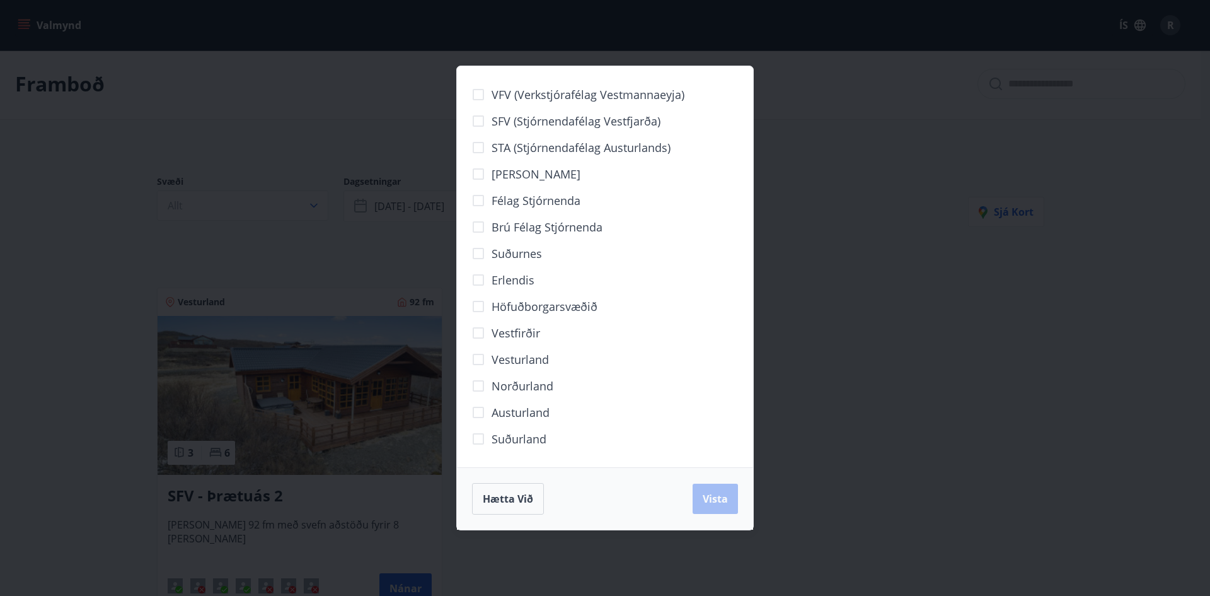
click at [598, 147] on span "STA (Stjórnendafélag Austurlands)" at bounding box center [581, 147] width 179 height 16
click at [497, 442] on span "Suðurland" at bounding box center [519, 438] width 55 height 16
click at [715, 490] on button "Vista" at bounding box center [715, 498] width 45 height 30
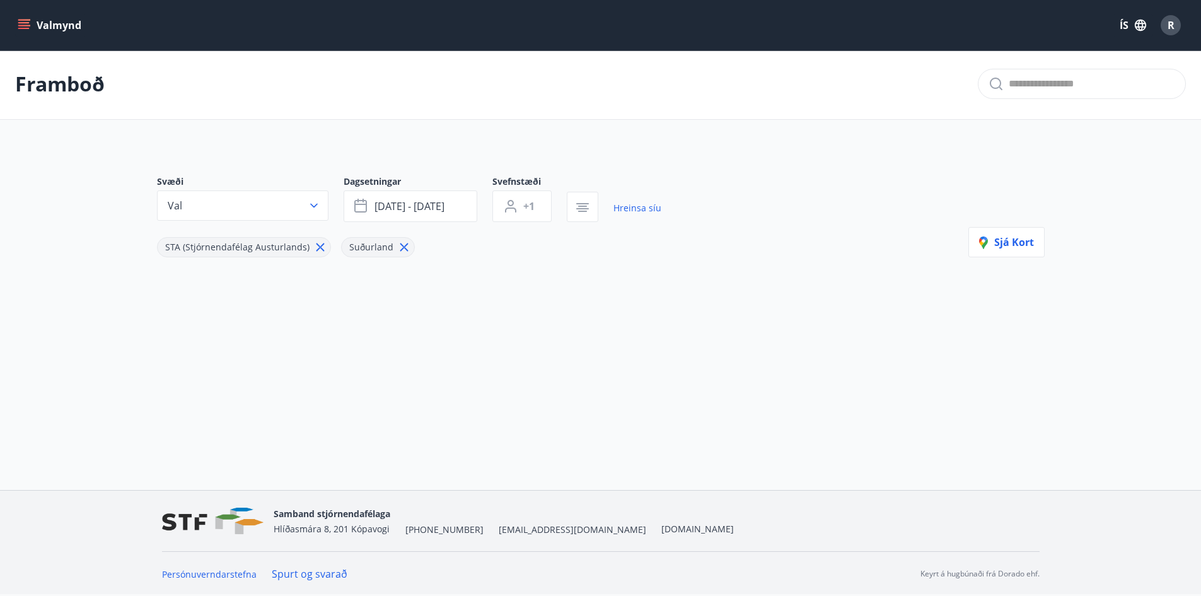
click at [388, 246] on span "Suðurland" at bounding box center [371, 247] width 59 height 13
click at [398, 251] on icon at bounding box center [404, 247] width 14 height 14
click at [316, 250] on icon at bounding box center [320, 249] width 8 height 8
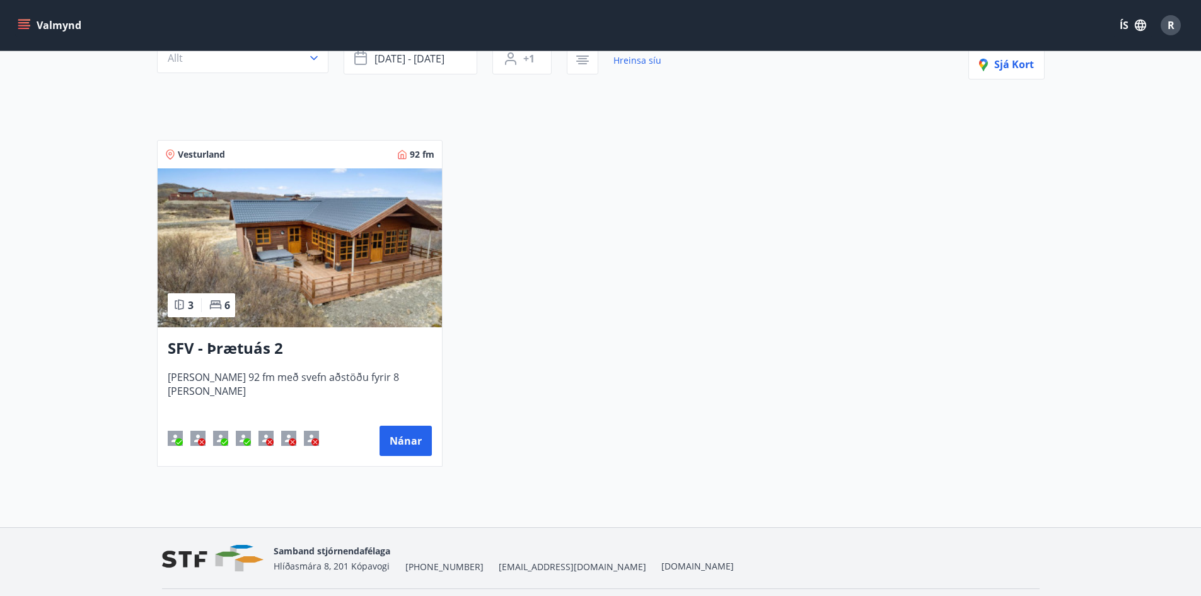
scroll to position [187, 0]
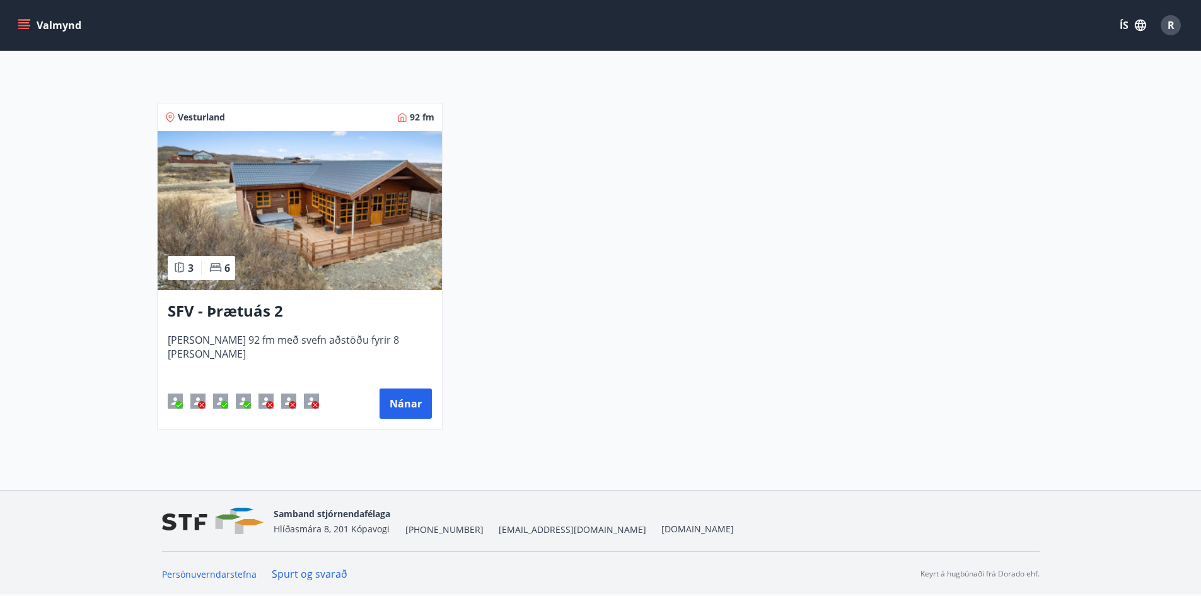
click at [238, 313] on h3 "SFV - Þrætuás 2" at bounding box center [300, 311] width 264 height 23
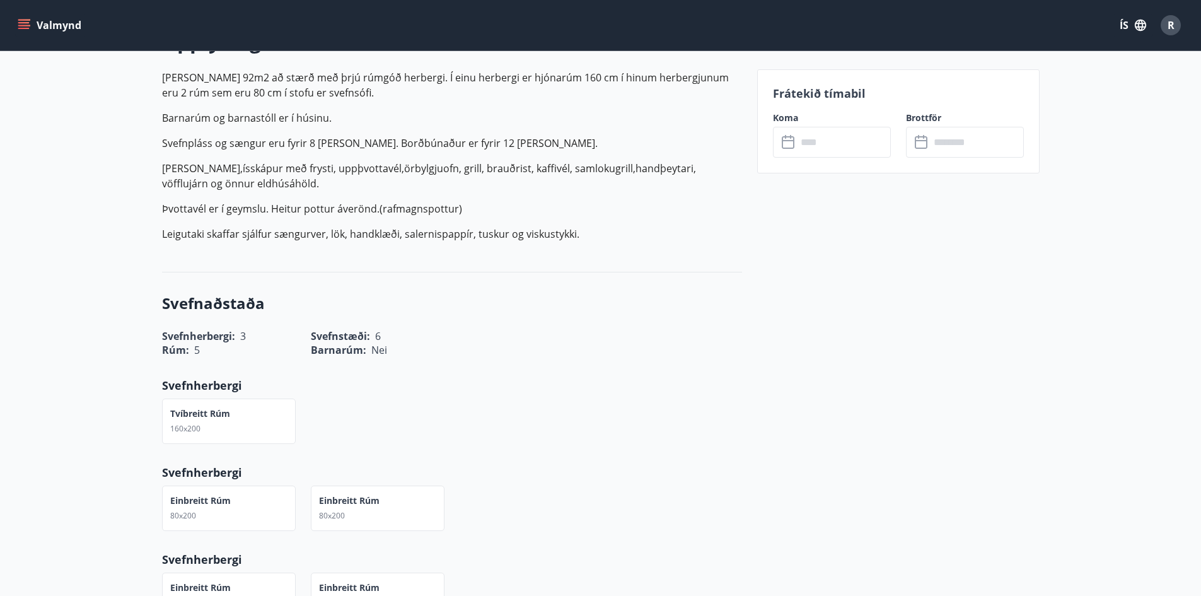
scroll to position [378, 0]
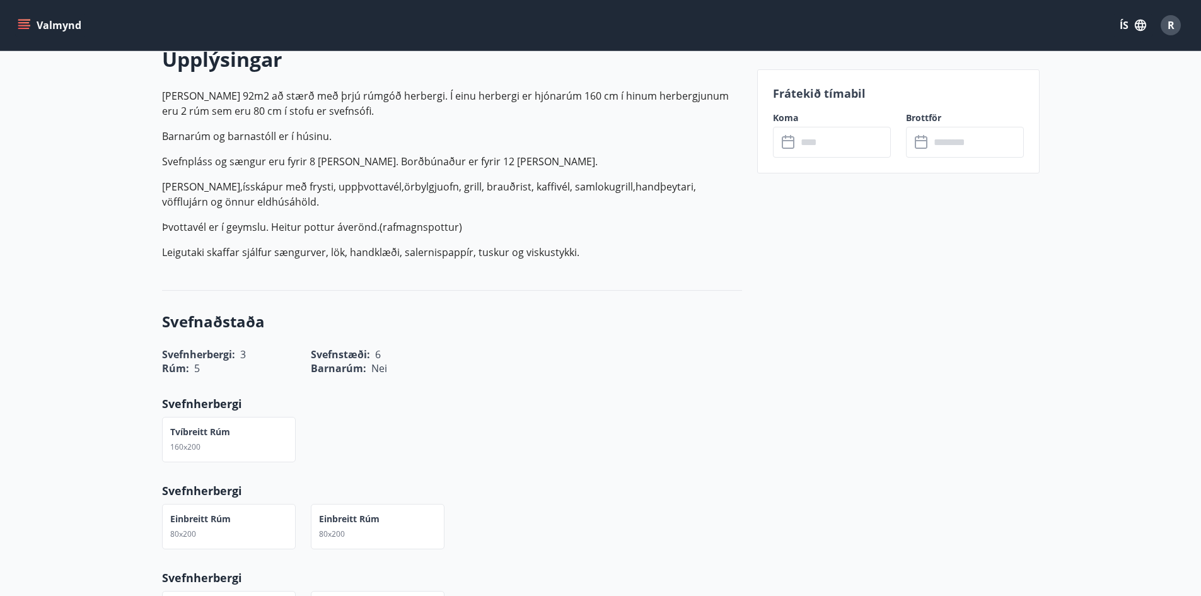
click at [810, 158] on div "Frátekið tímabil Koma ​ ​ Brottför ​ ​" at bounding box center [898, 121] width 282 height 104
click at [817, 142] on input "text" at bounding box center [844, 142] width 94 height 31
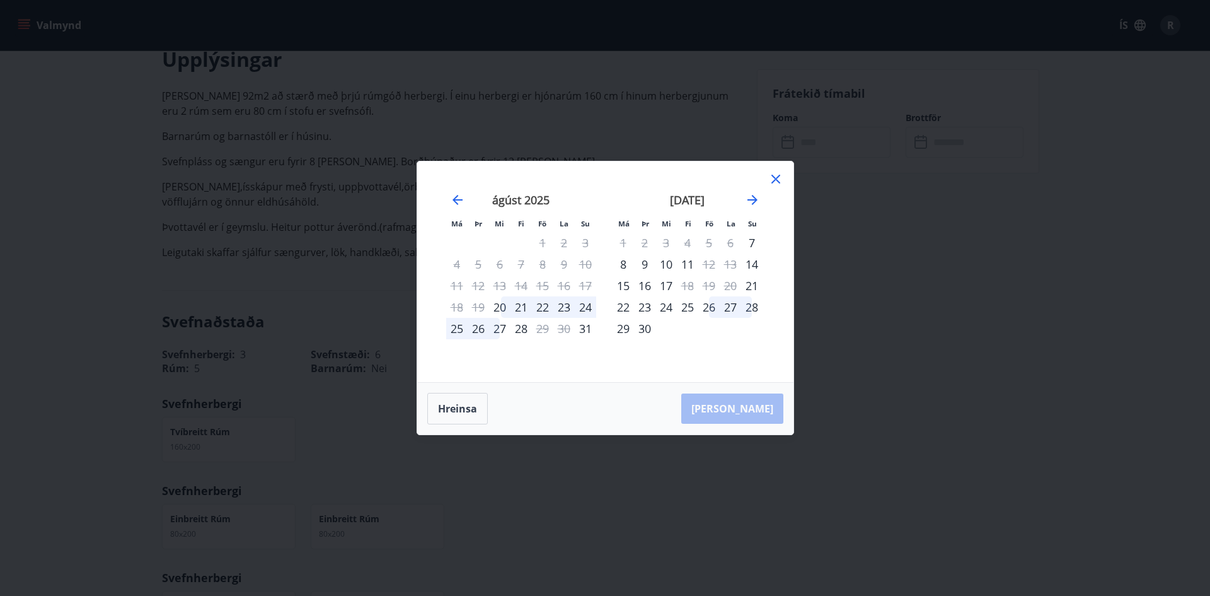
click at [519, 307] on div "21" at bounding box center [520, 306] width 21 height 21
click at [459, 332] on div "25" at bounding box center [456, 328] width 21 height 21
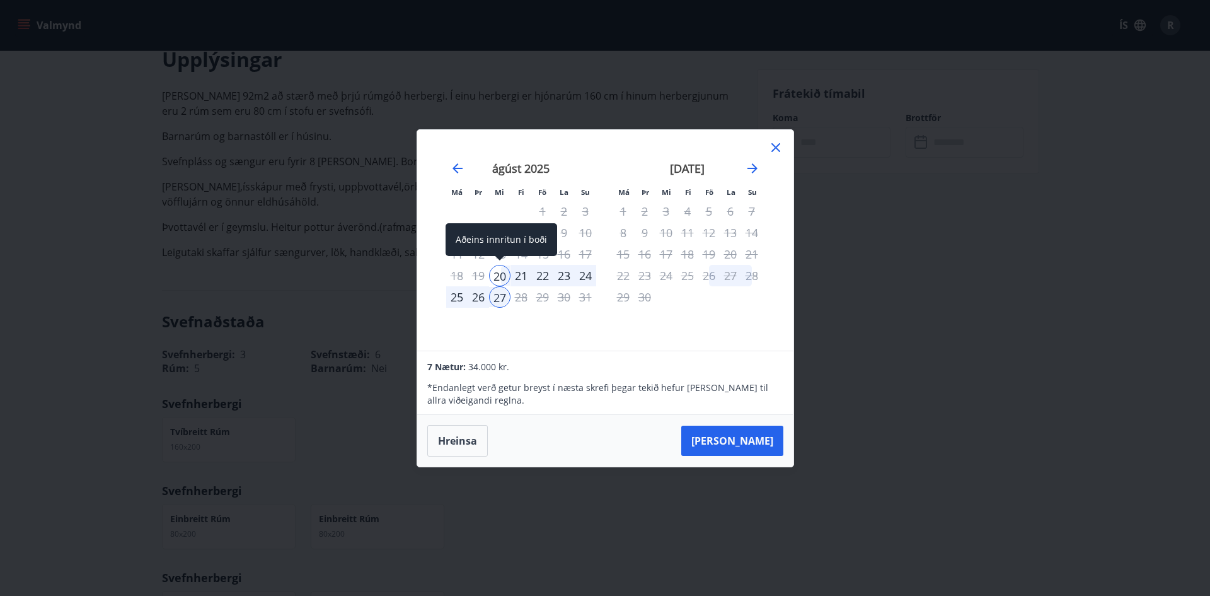
click at [507, 274] on div "20" at bounding box center [499, 275] width 21 height 21
click at [584, 274] on div "24" at bounding box center [585, 275] width 21 height 21
click at [776, 147] on icon at bounding box center [775, 147] width 9 height 9
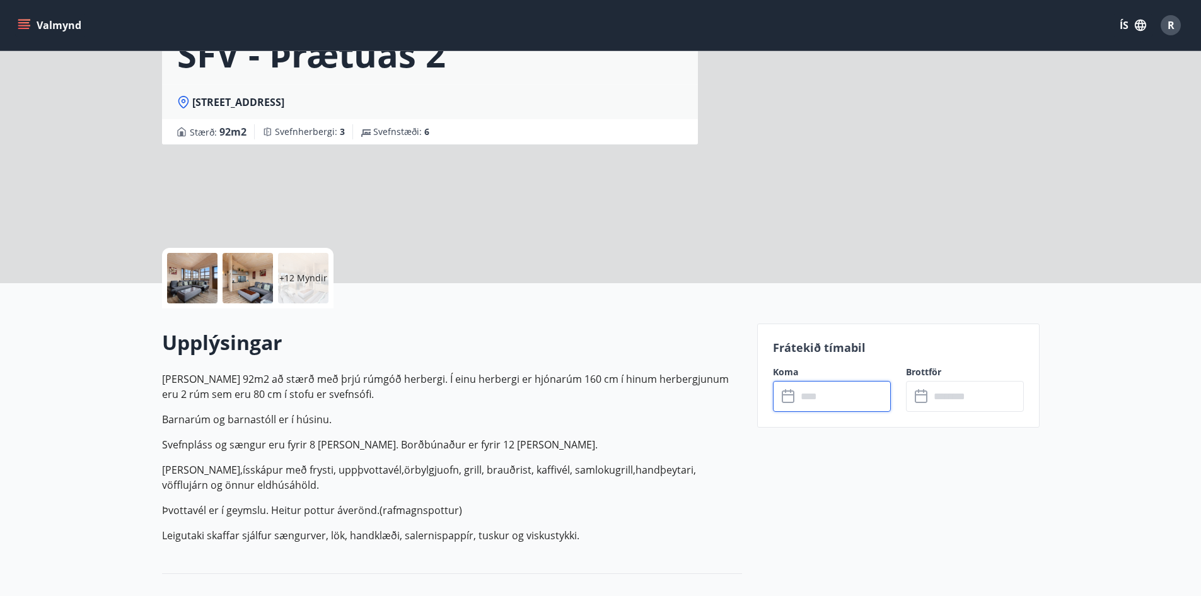
scroll to position [252, 0]
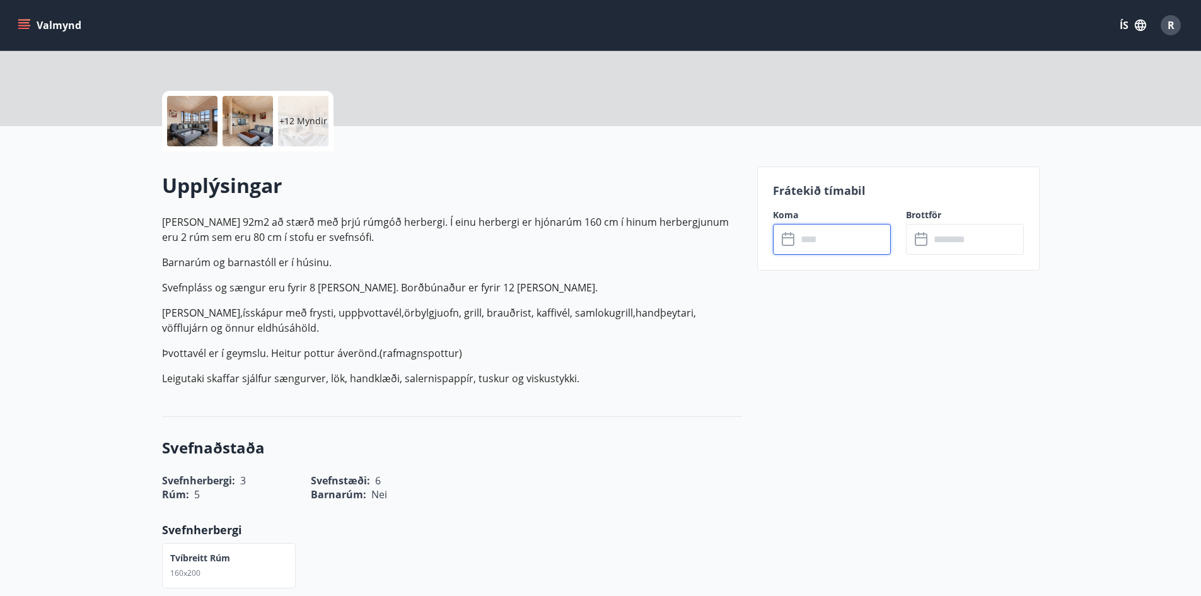
click at [820, 246] on input "text" at bounding box center [844, 239] width 94 height 31
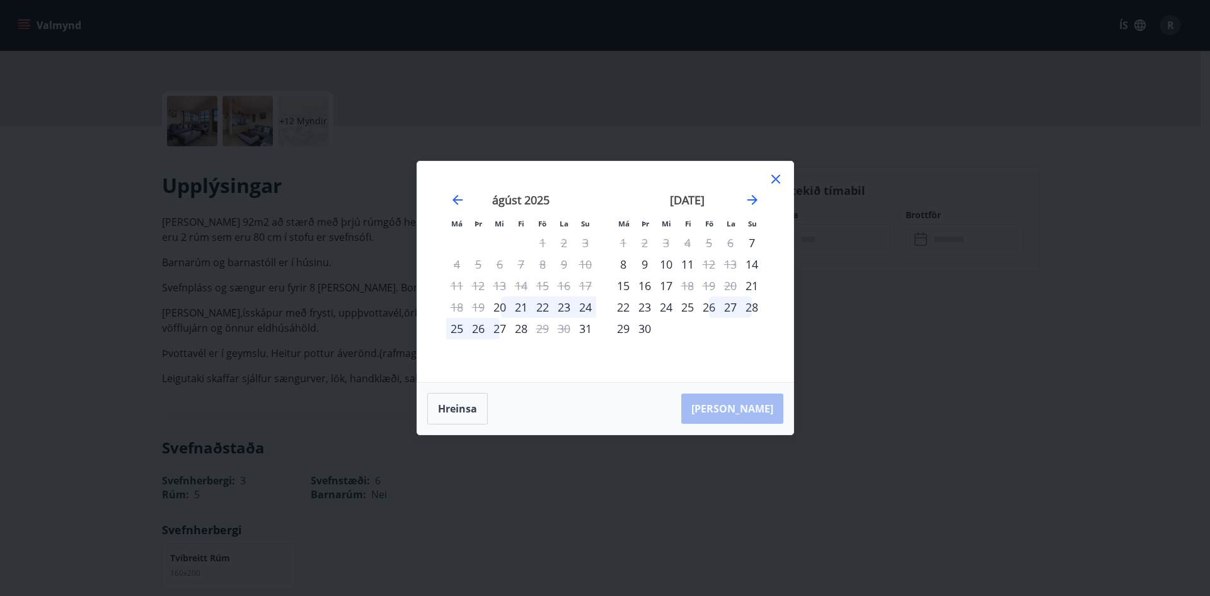
click at [777, 176] on icon at bounding box center [775, 178] width 15 height 15
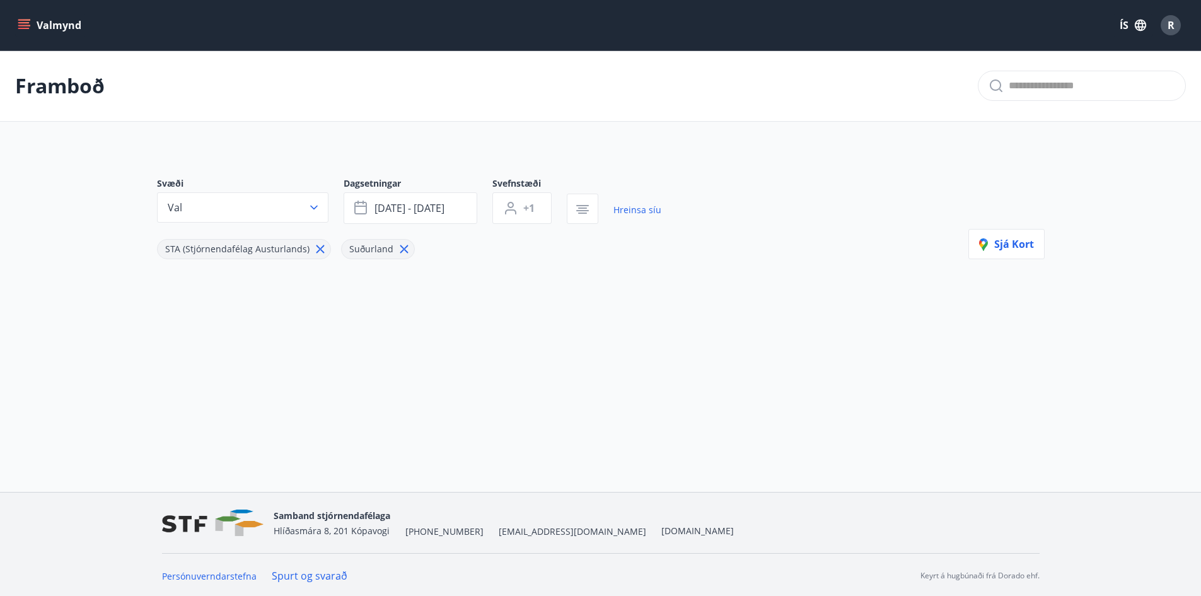
scroll to position [2, 0]
drag, startPoint x: 302, startPoint y: 245, endPoint x: 326, endPoint y: 251, distance: 24.6
click at [311, 247] on div "STA (Stjórnendafélag Austurlands)" at bounding box center [244, 247] width 174 height 20
click at [313, 250] on icon at bounding box center [320, 247] width 14 height 14
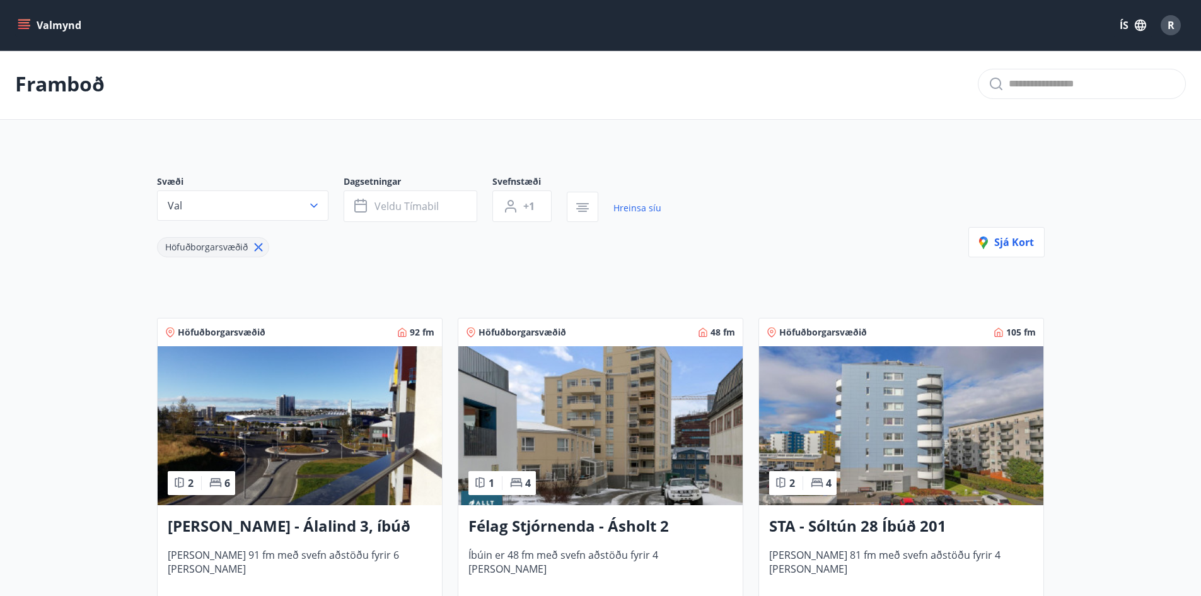
click at [255, 251] on icon at bounding box center [258, 247] width 14 height 14
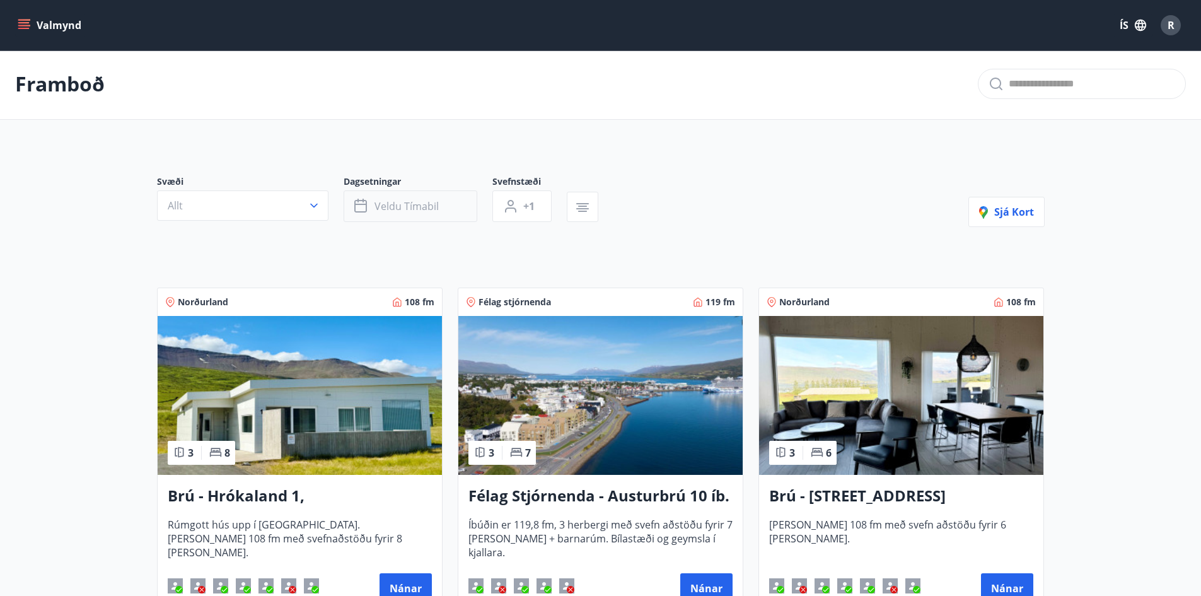
click at [425, 205] on span "Veldu tímabil" at bounding box center [406, 206] width 64 height 14
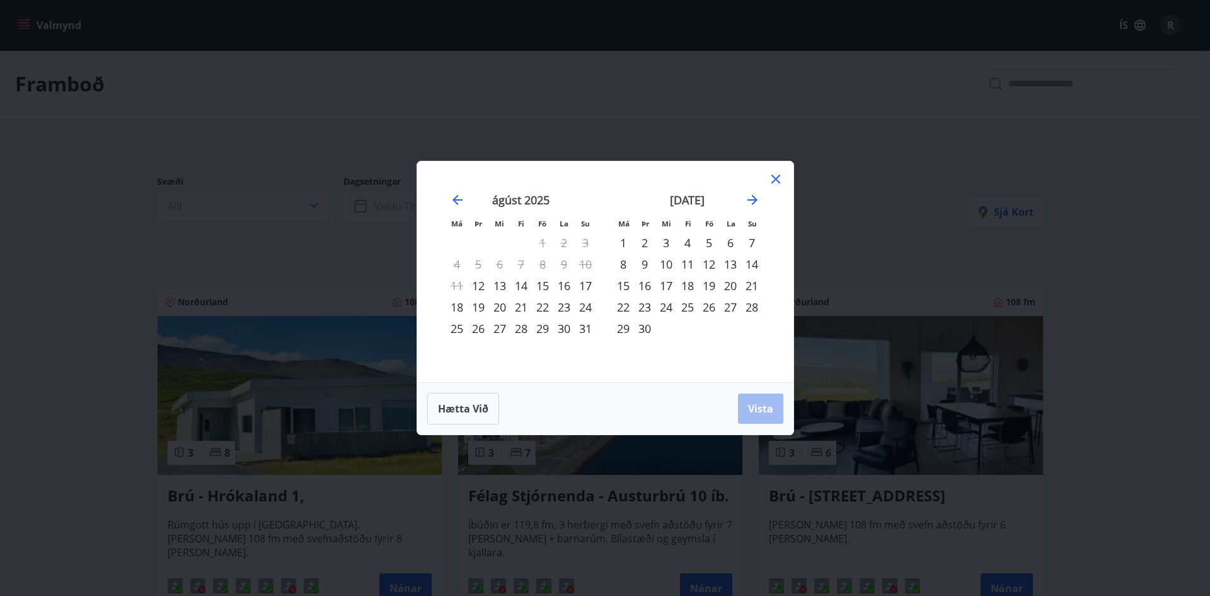
click at [537, 299] on div "22" at bounding box center [542, 306] width 21 height 21
click at [585, 305] on div "24" at bounding box center [585, 306] width 21 height 21
click at [777, 422] on button "Vista" at bounding box center [760, 408] width 45 height 30
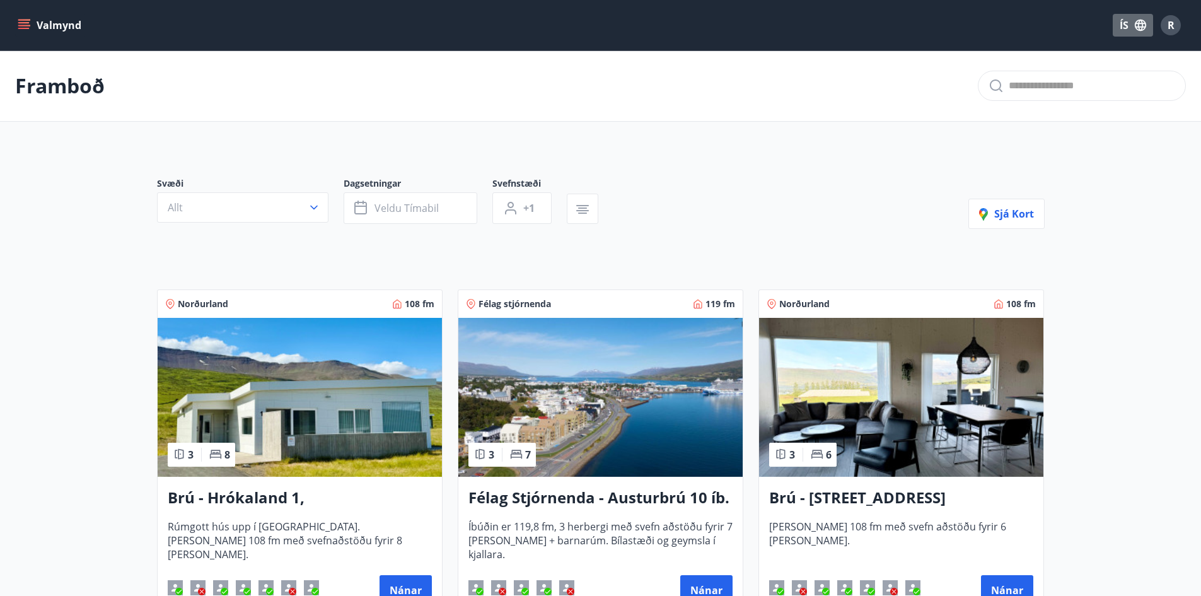
click at [1134, 29] on icon "button" at bounding box center [1140, 25] width 14 height 14
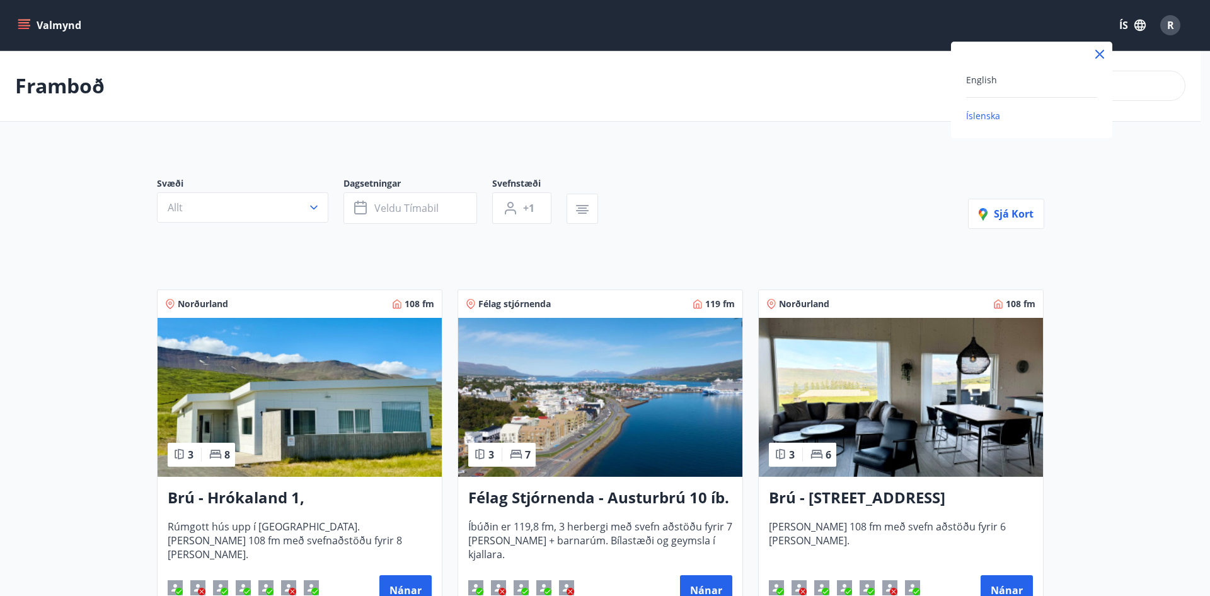
click at [1158, 292] on div at bounding box center [605, 298] width 1210 height 596
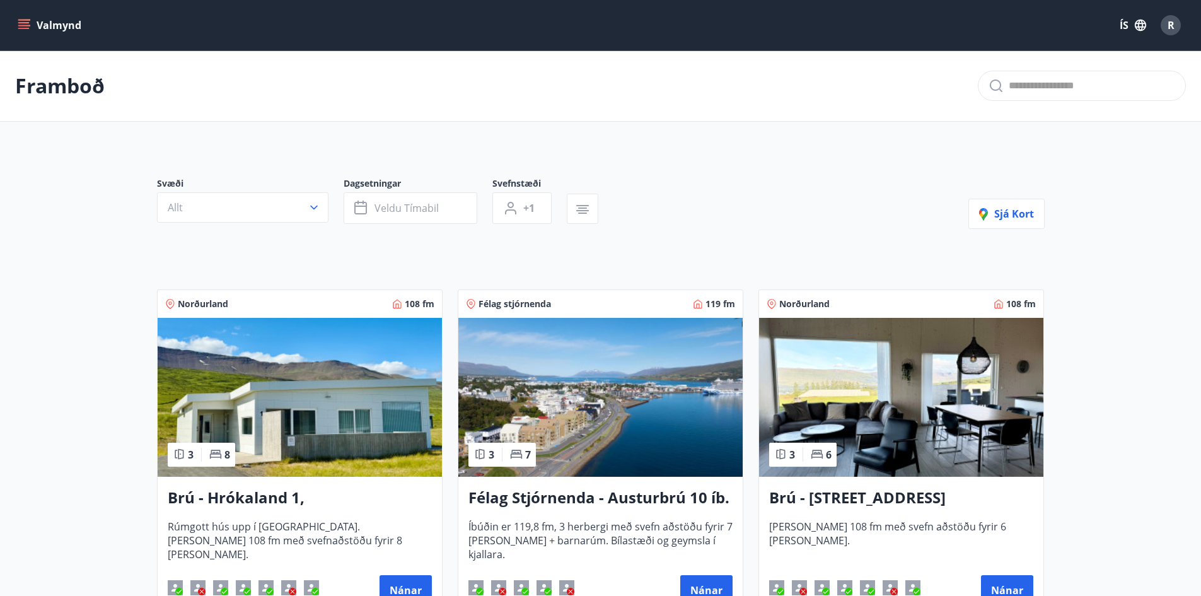
click at [1159, 28] on button "R" at bounding box center [1170, 25] width 30 height 30
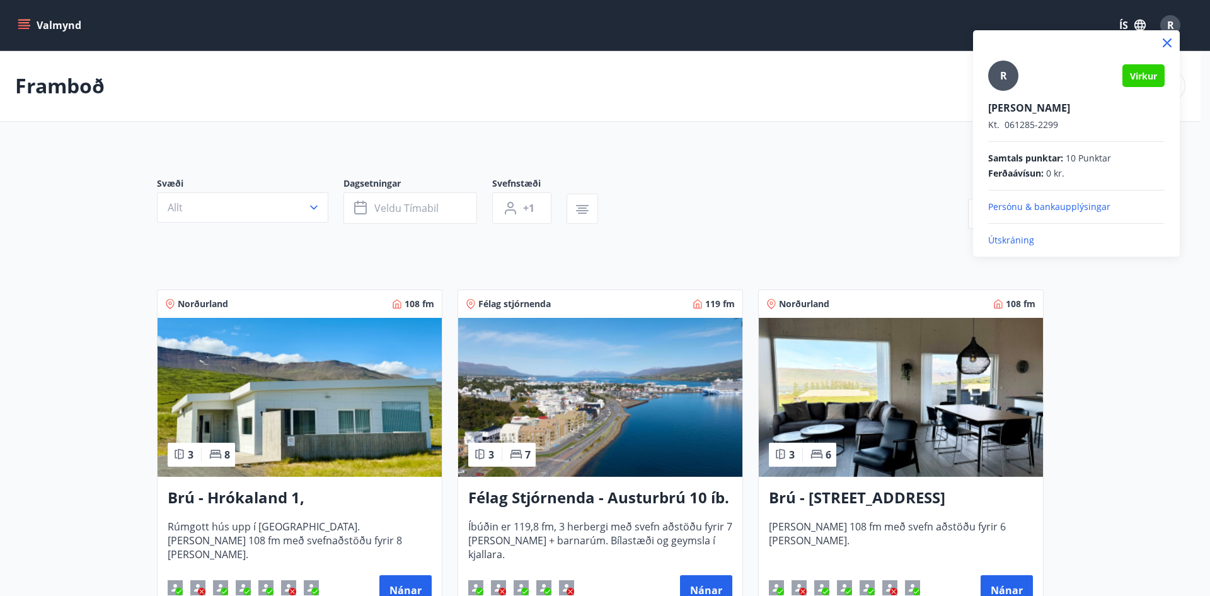
click at [1139, 336] on div at bounding box center [605, 298] width 1210 height 596
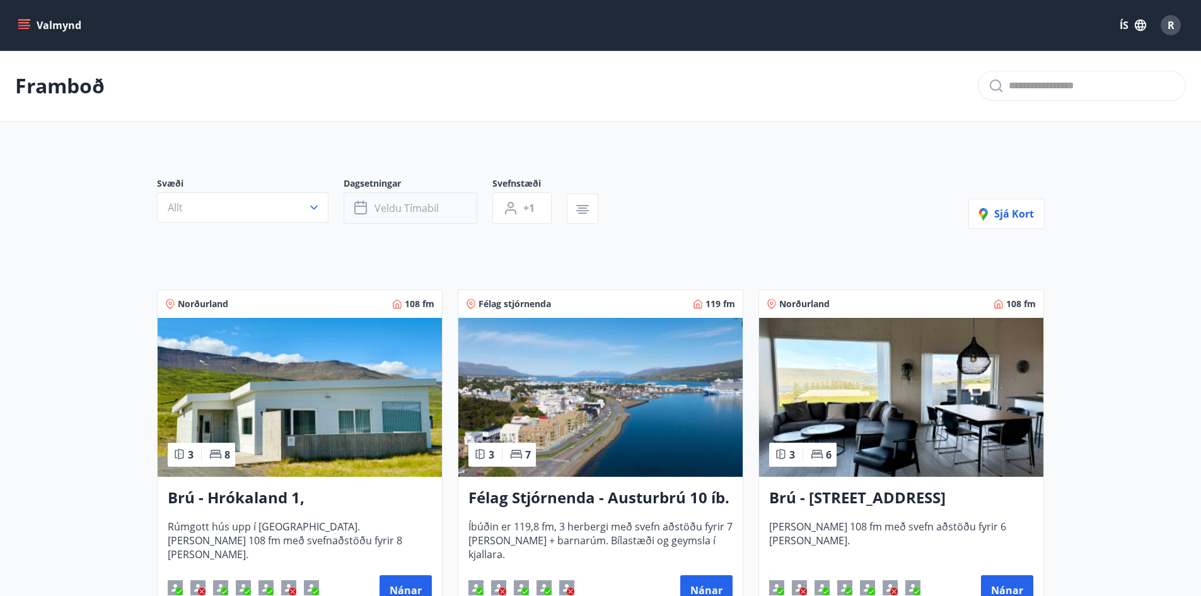
click at [468, 205] on button "Veldu tímabil" at bounding box center [410, 208] width 134 height 32
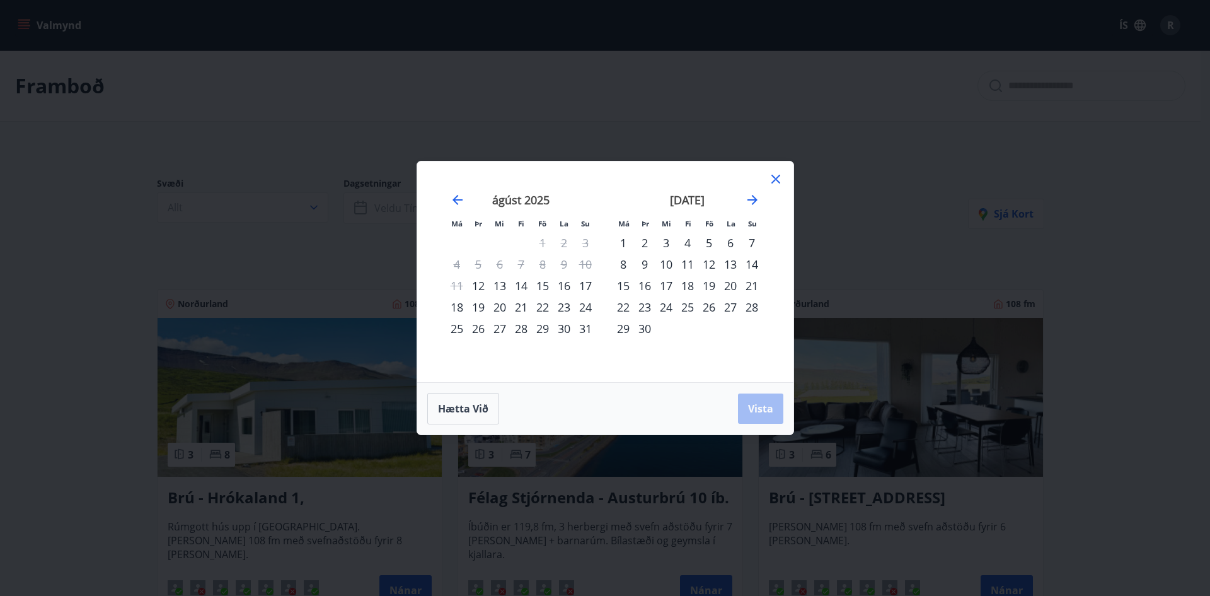
click at [1181, 347] on div "Má Þr Mi Fi Fö La Su Má Þr Mi Fi Fö La Su júlí 2025 1 2 3 4 5 6 7 8 9 10 11 12 …" at bounding box center [605, 298] width 1210 height 596
click at [771, 180] on icon at bounding box center [775, 178] width 15 height 15
